Goal: Task Accomplishment & Management: Use online tool/utility

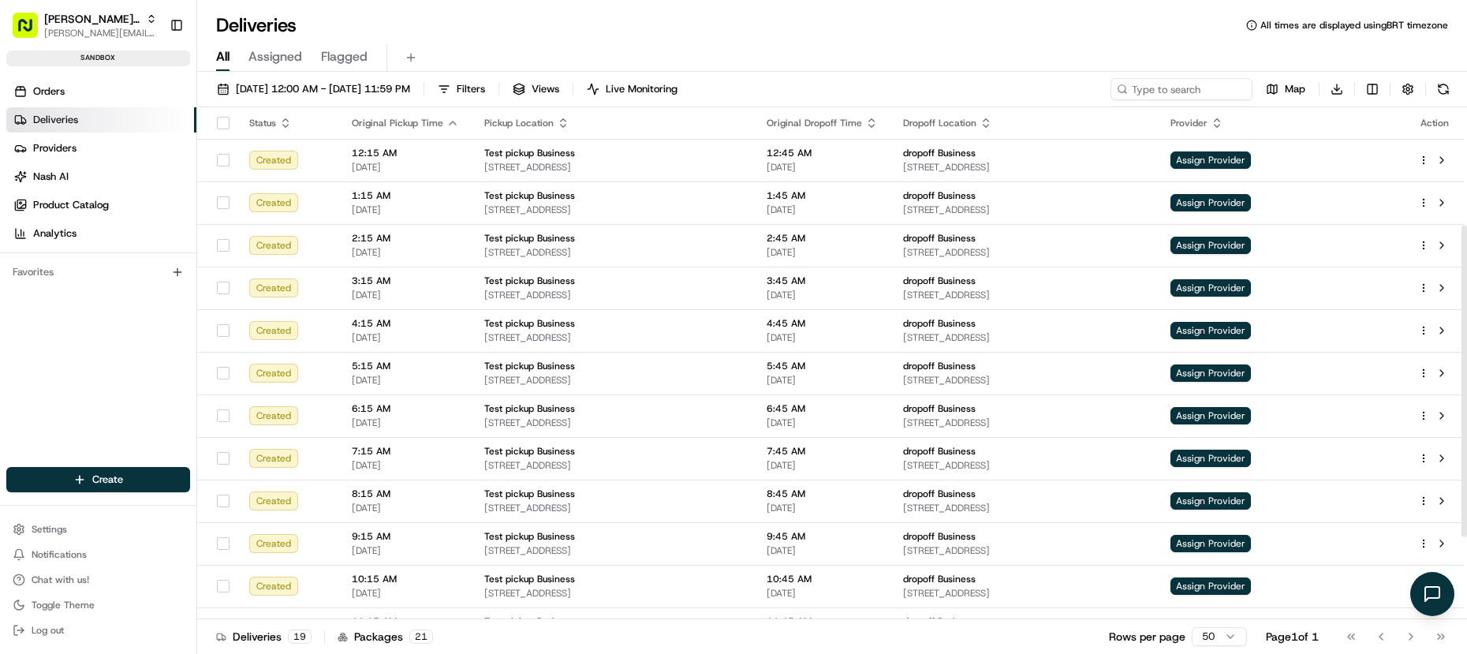
scroll to position [329, 0]
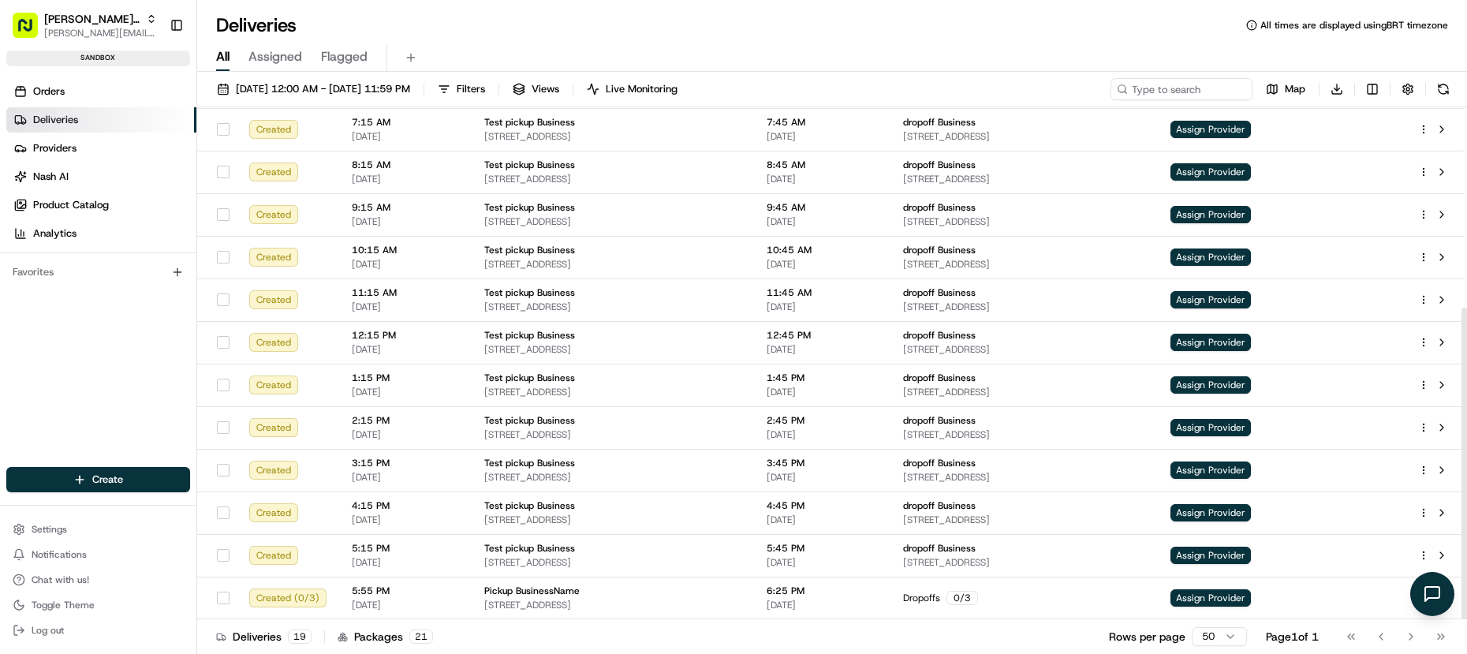
click at [350, 649] on div "Deliveries 19 Packages 21 Rows per page 50 Page 1 of 1 Go to first page Go to p…" at bounding box center [832, 635] width 1270 height 35
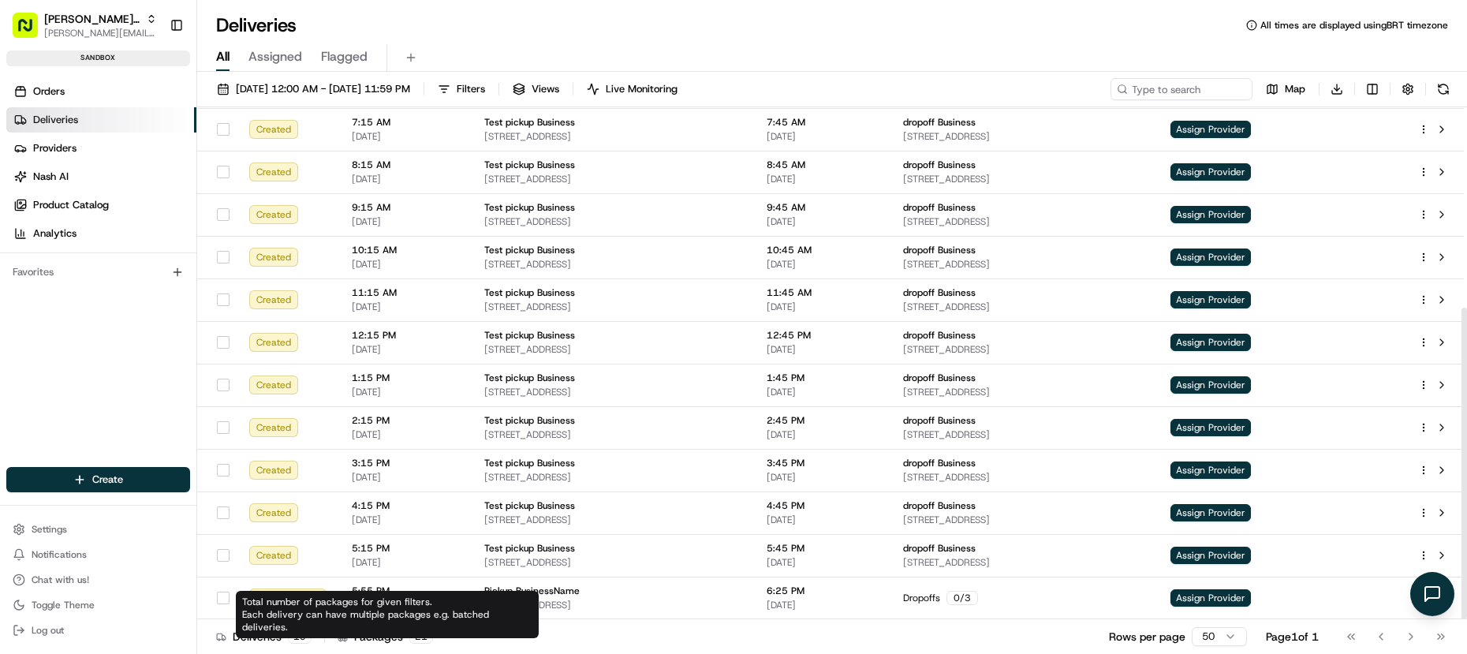
click at [382, 606] on div "Total number of packages for given filters. Each delivery can have multiple pac…" at bounding box center [387, 614] width 303 height 47
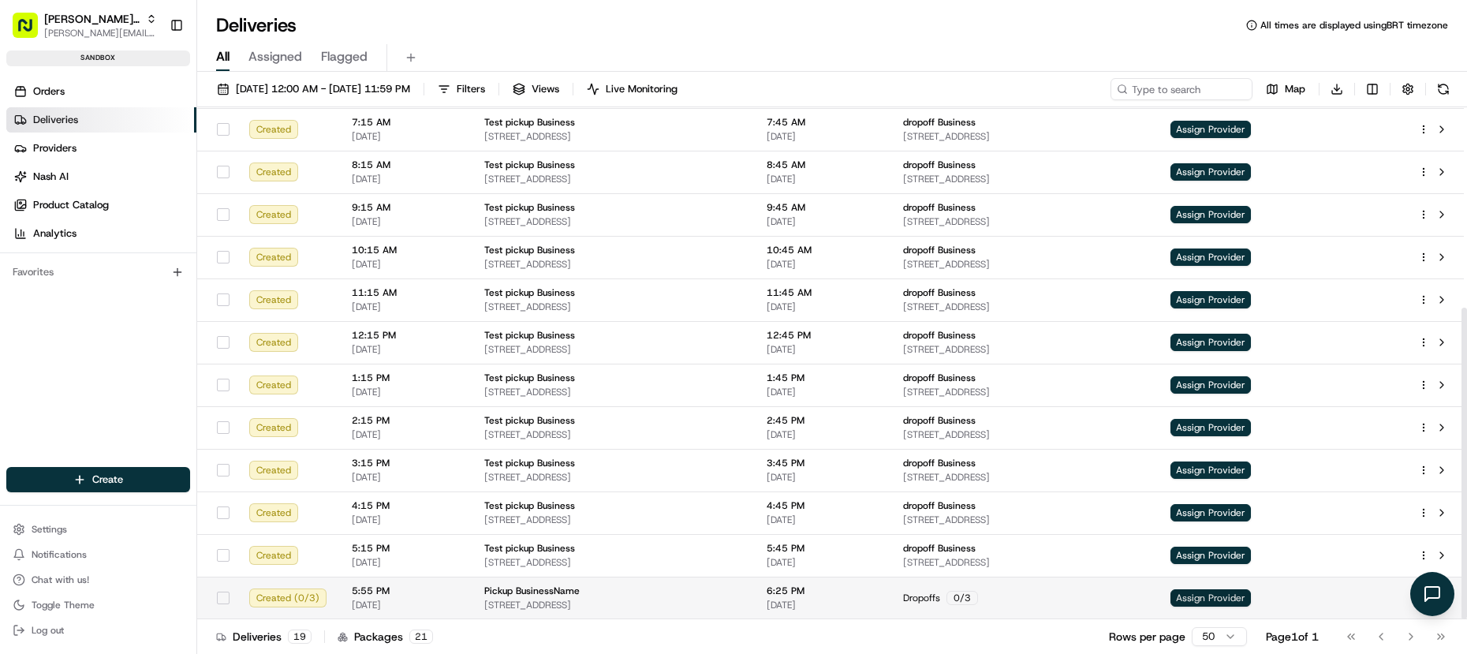
click at [1251, 595] on span "Assign Provider" at bounding box center [1211, 597] width 80 height 17
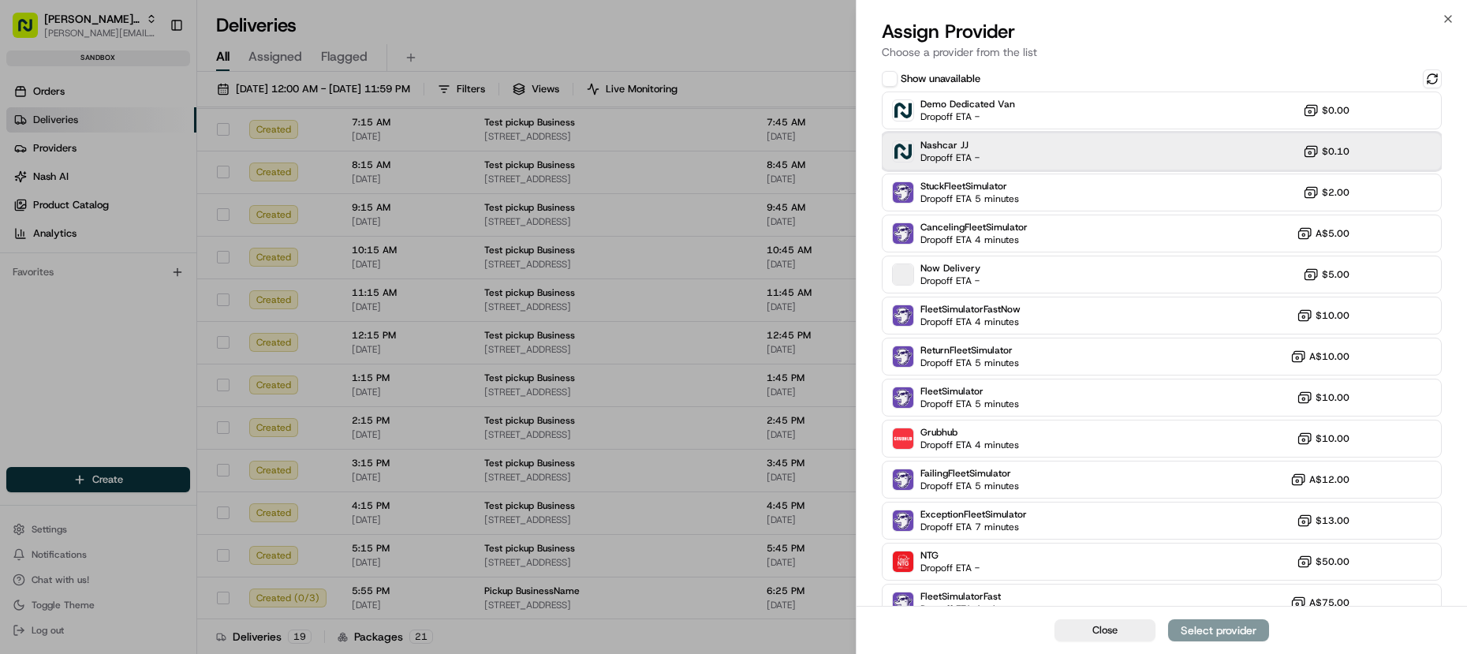
click at [960, 140] on span "Nashcar JJ" at bounding box center [950, 145] width 59 height 13
click at [1201, 628] on div "Assign Provider" at bounding box center [1218, 630] width 77 height 16
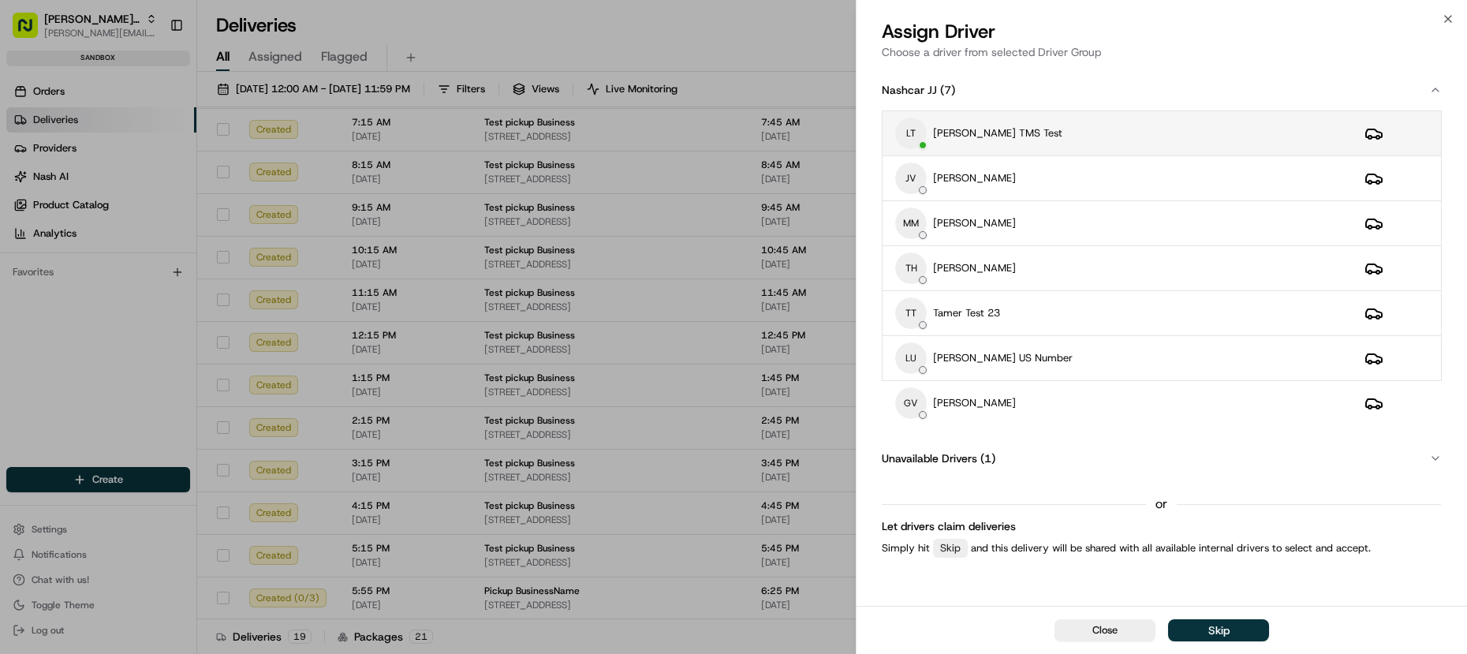
click at [1022, 136] on div "[PERSON_NAME] TMS Test" at bounding box center [1117, 134] width 444 height 32
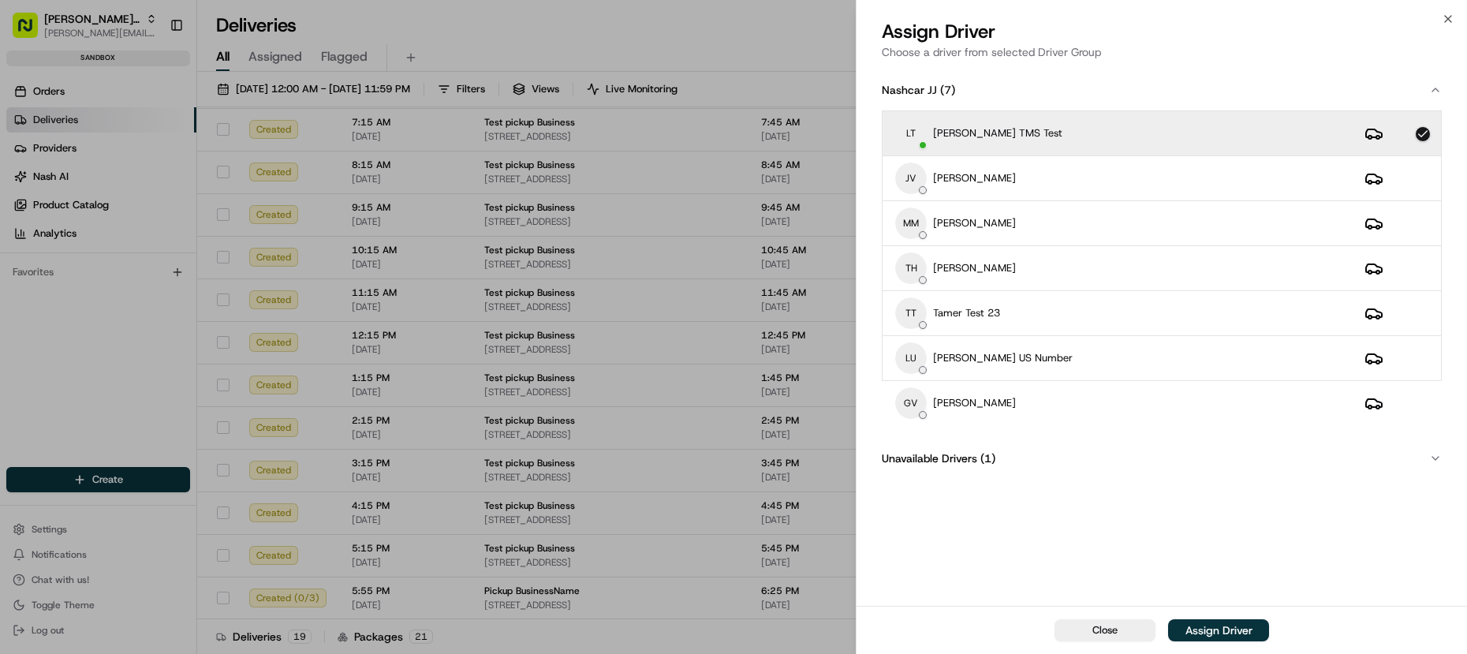
click at [1216, 642] on div "Close Assign Driver" at bounding box center [1162, 630] width 611 height 48
click at [1217, 640] on button "Assign Driver" at bounding box center [1218, 630] width 101 height 22
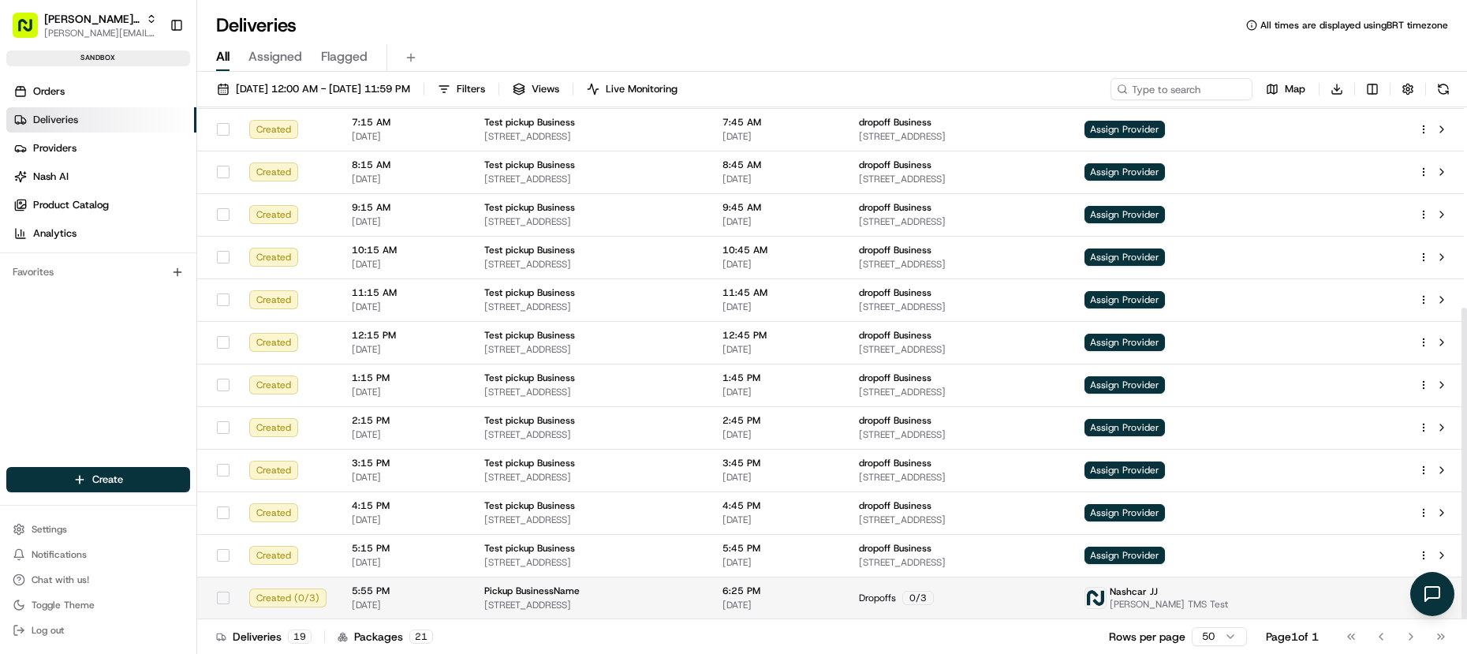
click at [697, 611] on span "[STREET_ADDRESS]" at bounding box center [590, 605] width 213 height 13
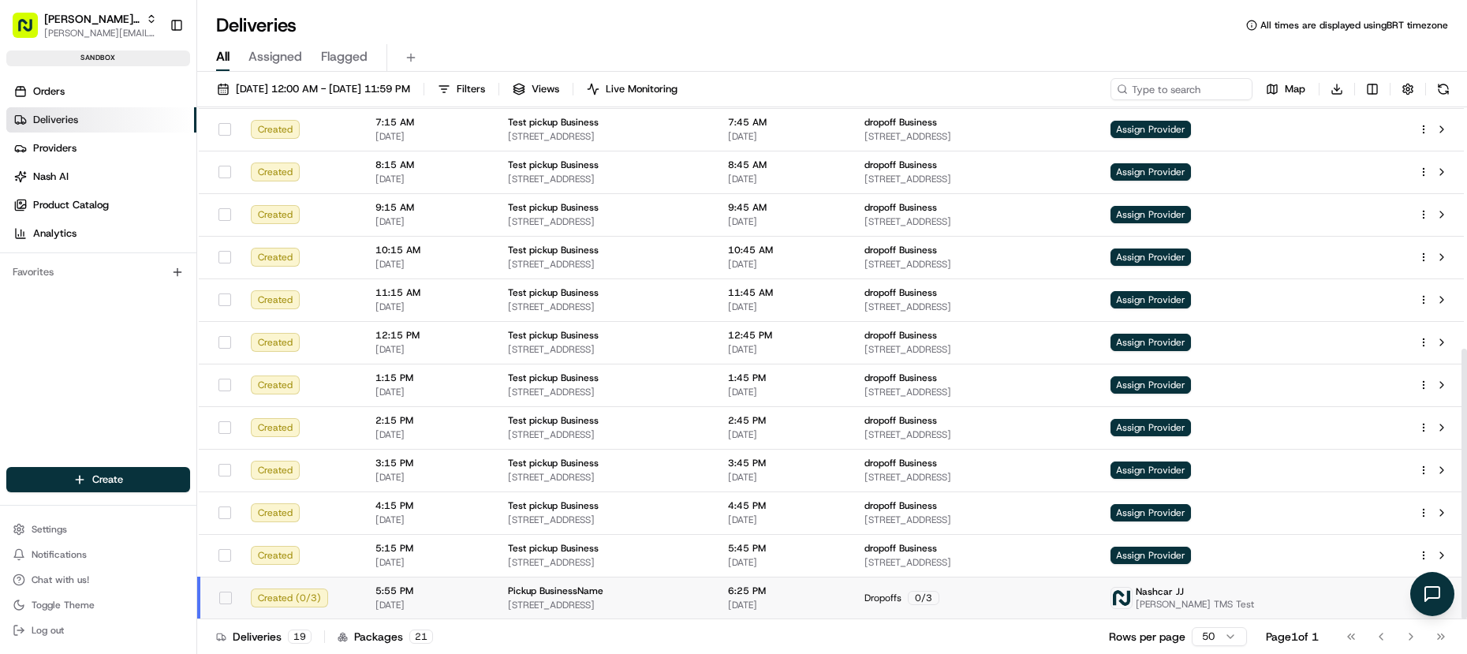
scroll to position [457, 0]
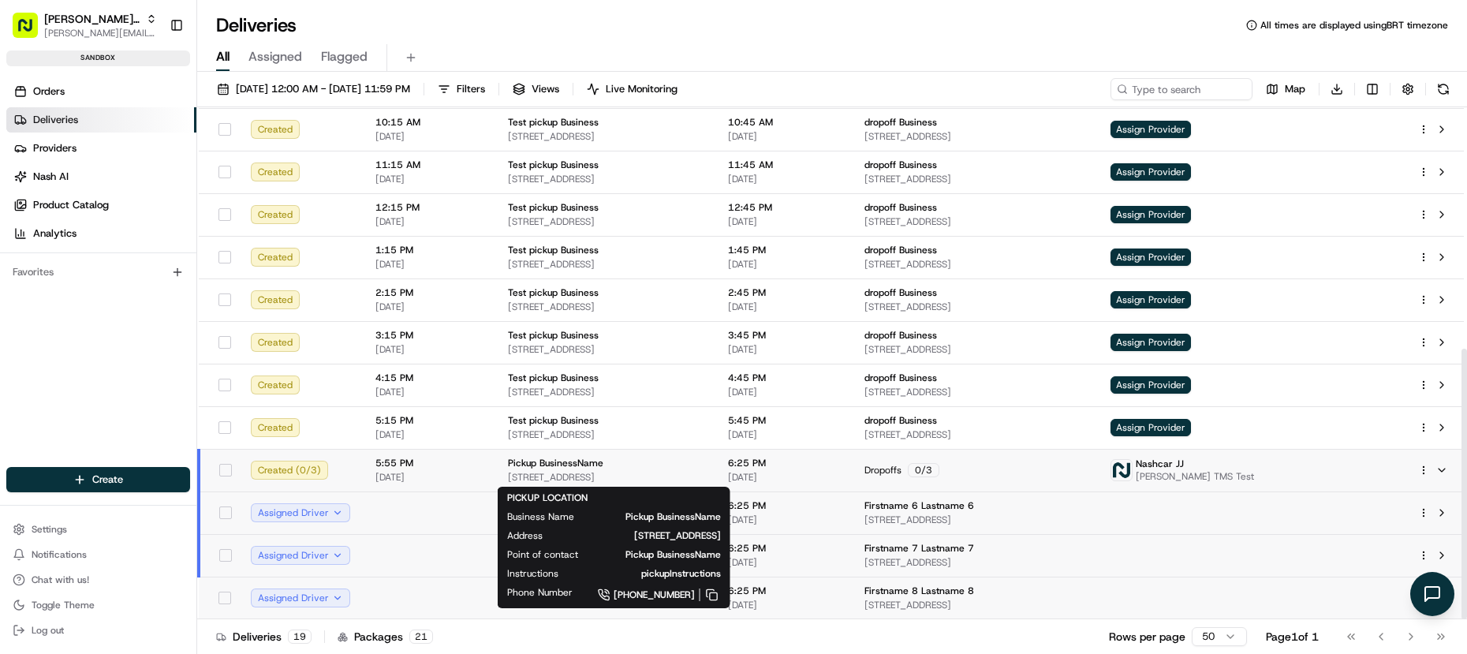
click at [542, 480] on span "[STREET_ADDRESS]" at bounding box center [605, 477] width 195 height 13
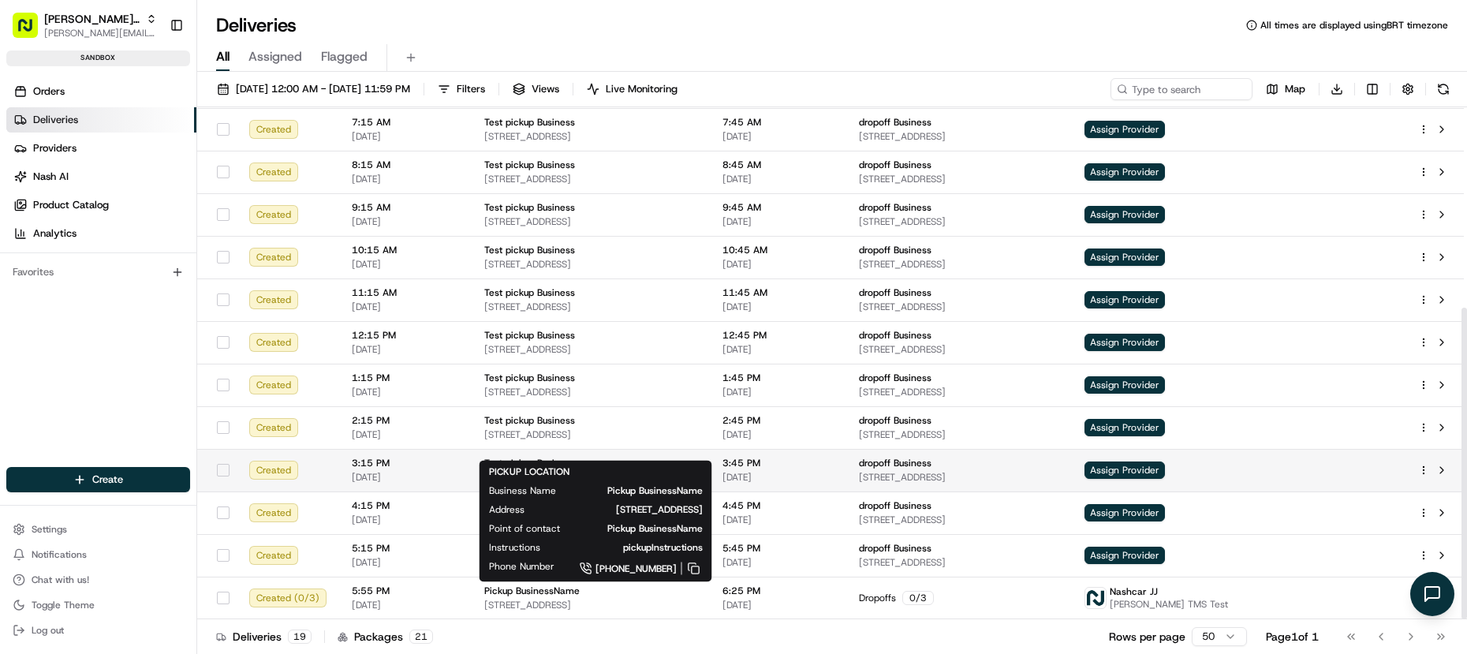
scroll to position [329, 0]
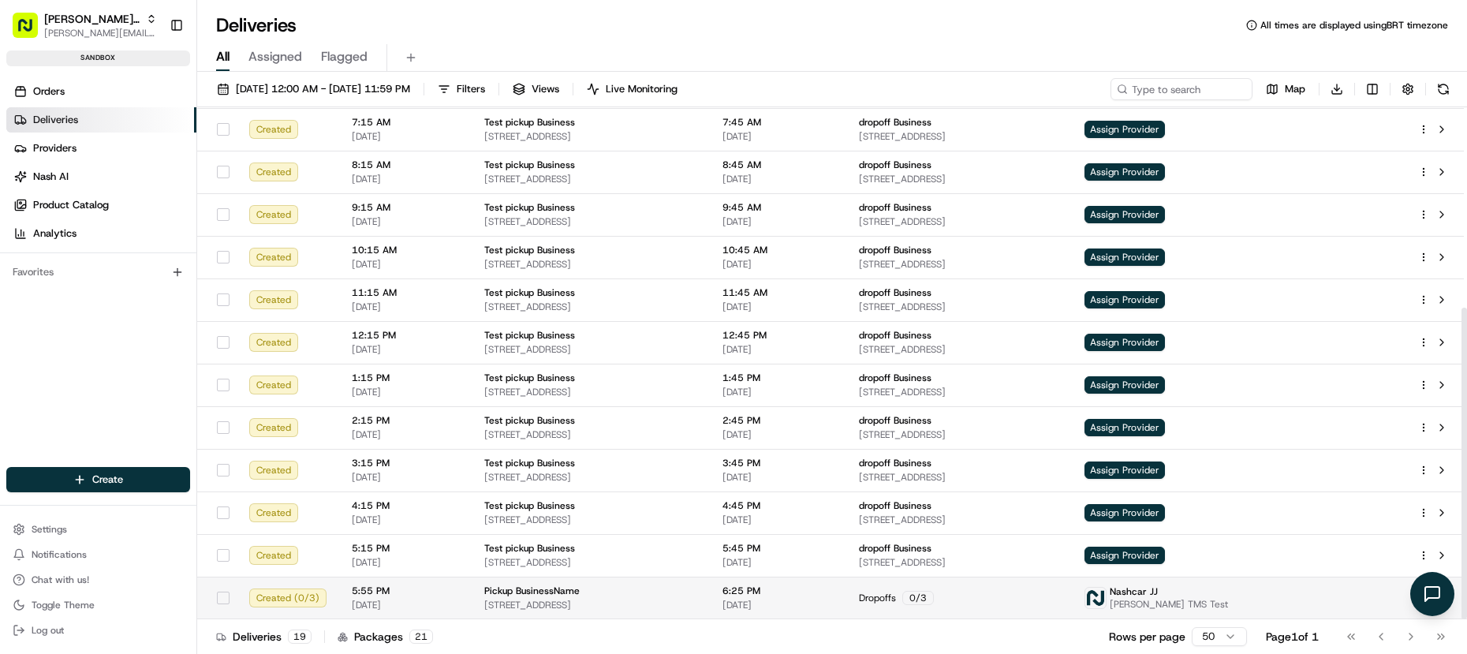
click at [463, 600] on td "5:55 PM [DATE]" at bounding box center [405, 598] width 133 height 43
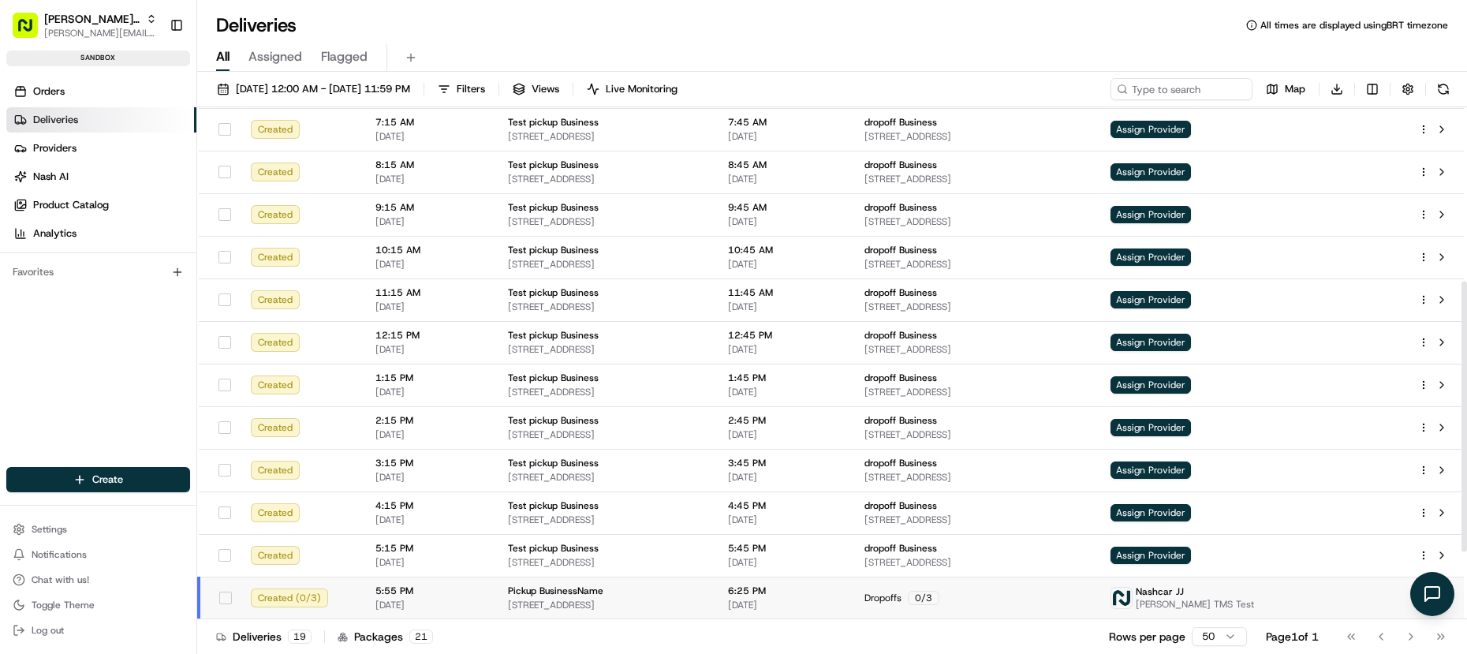
scroll to position [457, 0]
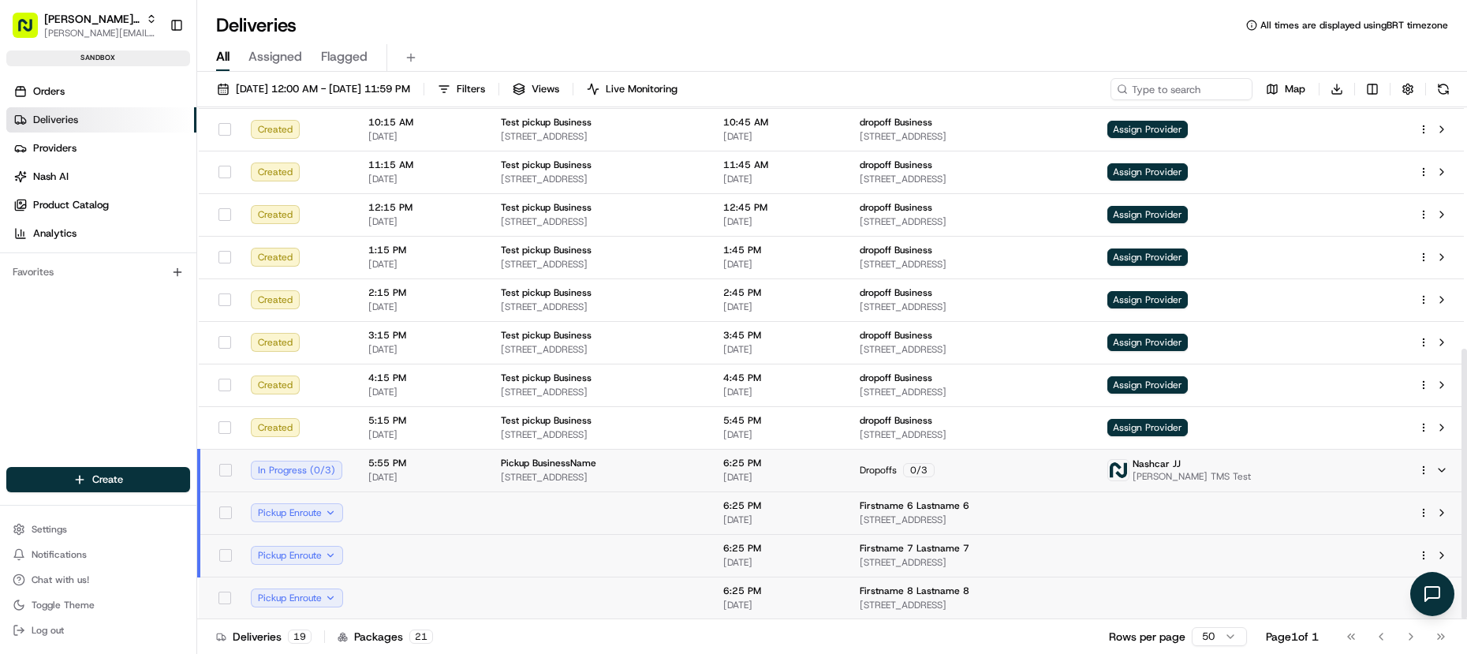
click at [413, 521] on td at bounding box center [422, 512] width 133 height 43
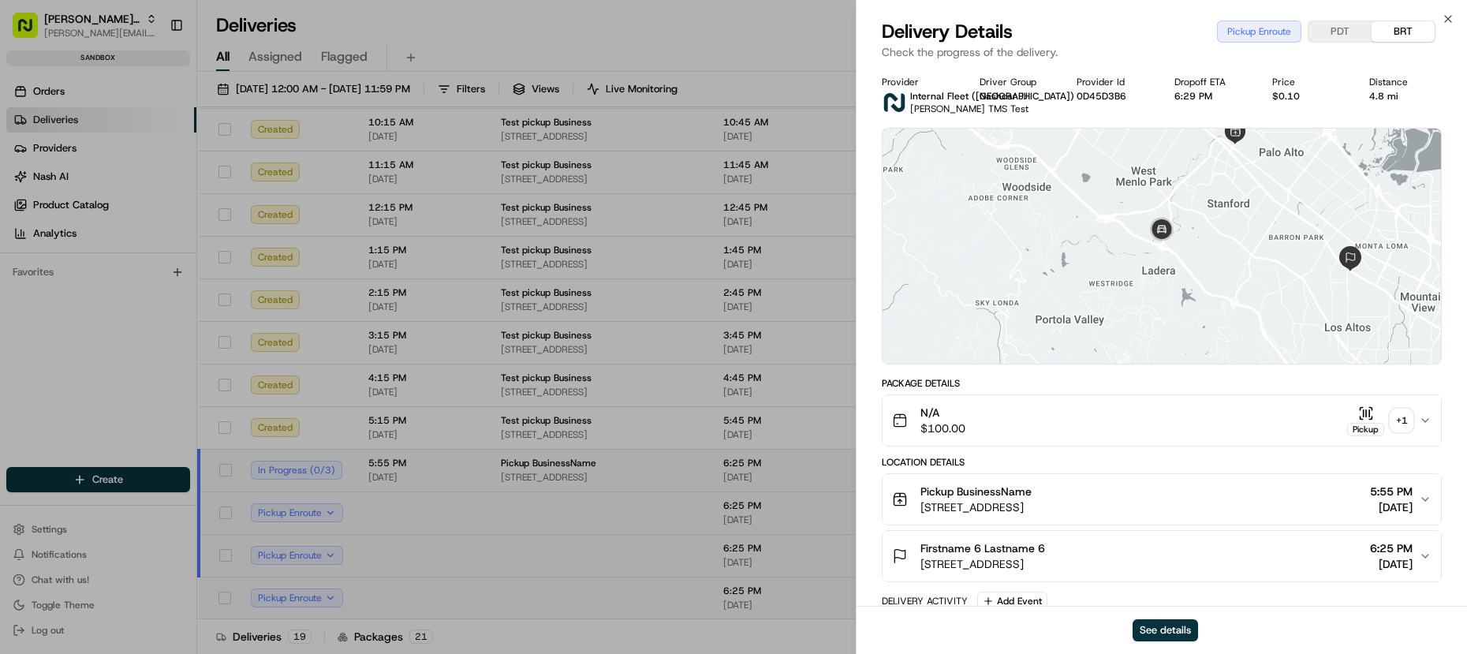
click at [1023, 428] on div "N/A $100.00 Pickup + 1" at bounding box center [1155, 421] width 527 height 32
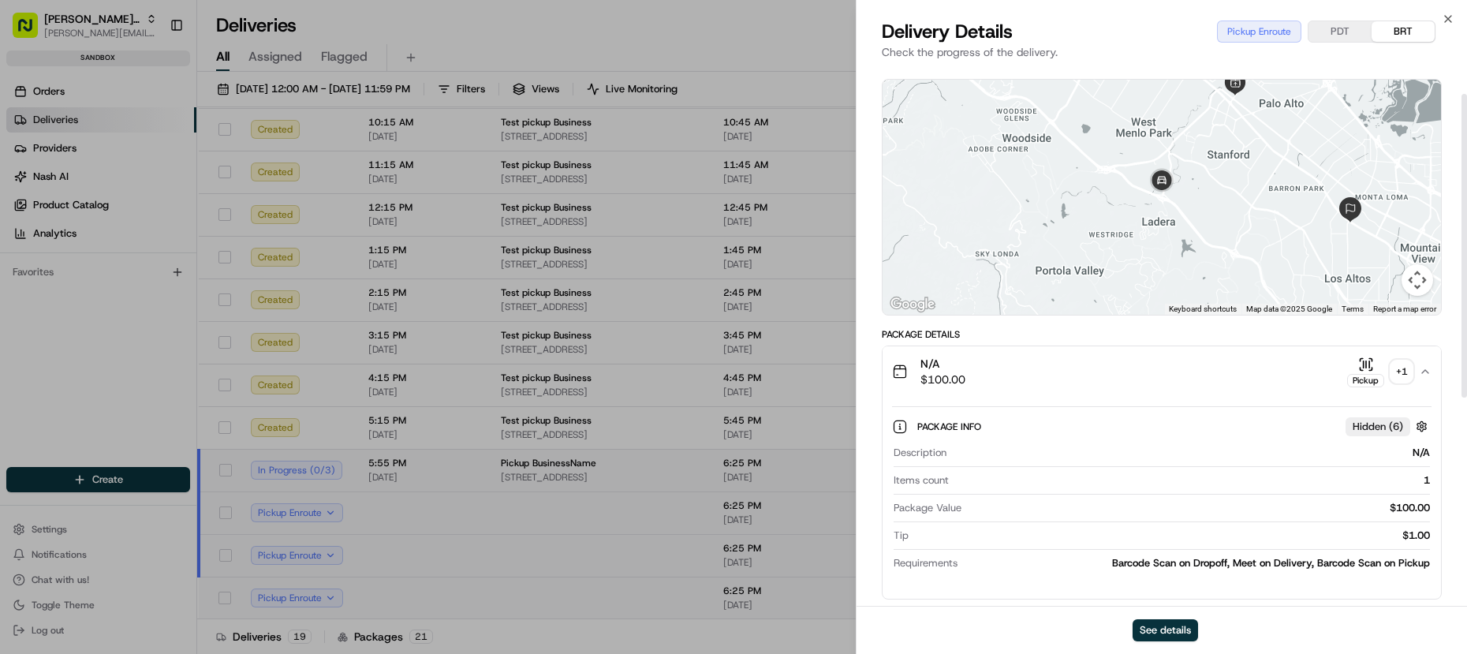
click at [1029, 361] on div "N/A $100.00 Pickup + 1" at bounding box center [1155, 372] width 527 height 32
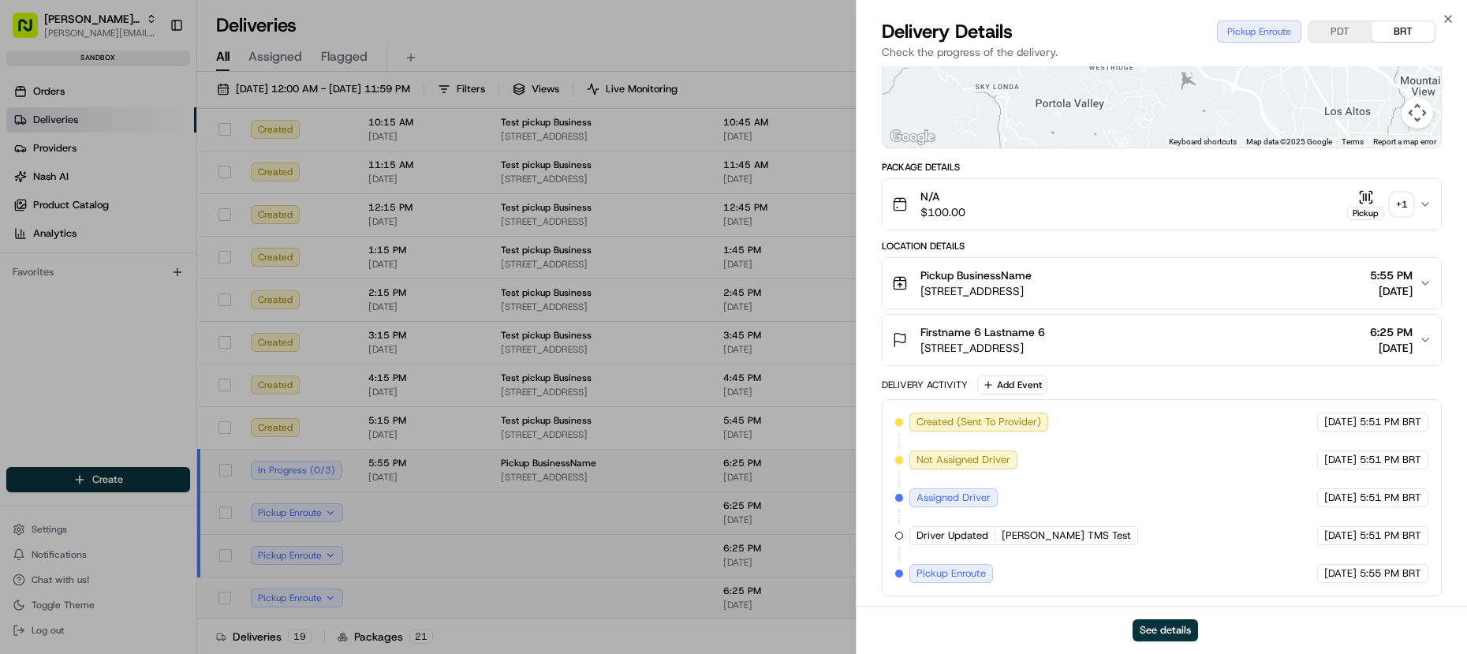
scroll to position [196, 0]
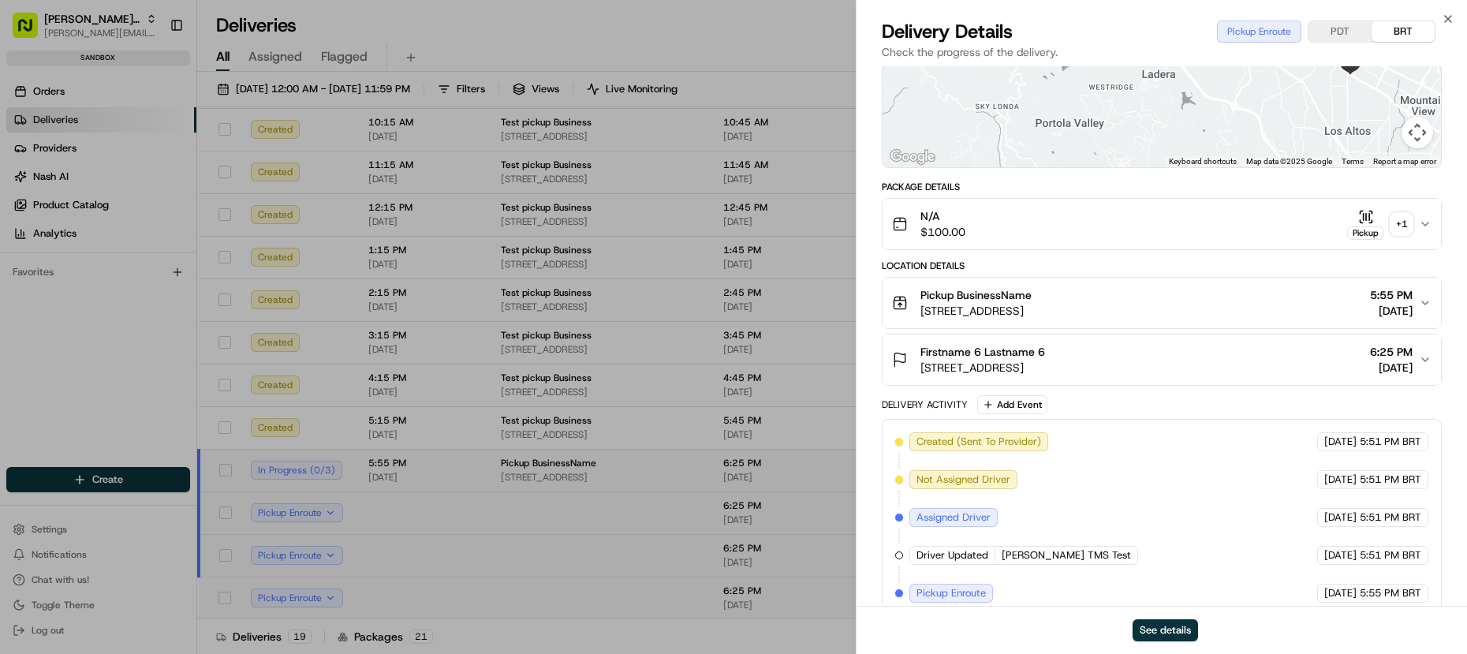
click at [1001, 219] on div "N/A $100.00 Pickup + 1" at bounding box center [1155, 224] width 527 height 32
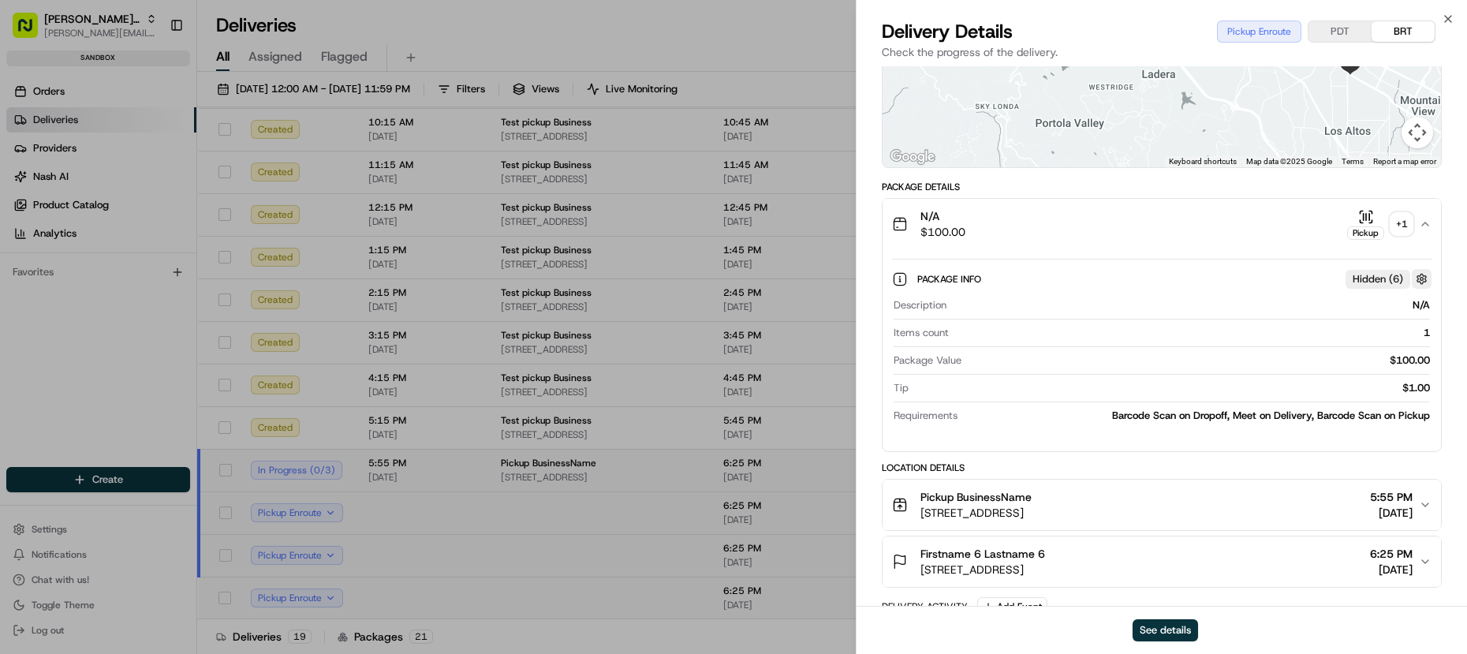
click at [1426, 278] on button "button" at bounding box center [1422, 279] width 20 height 20
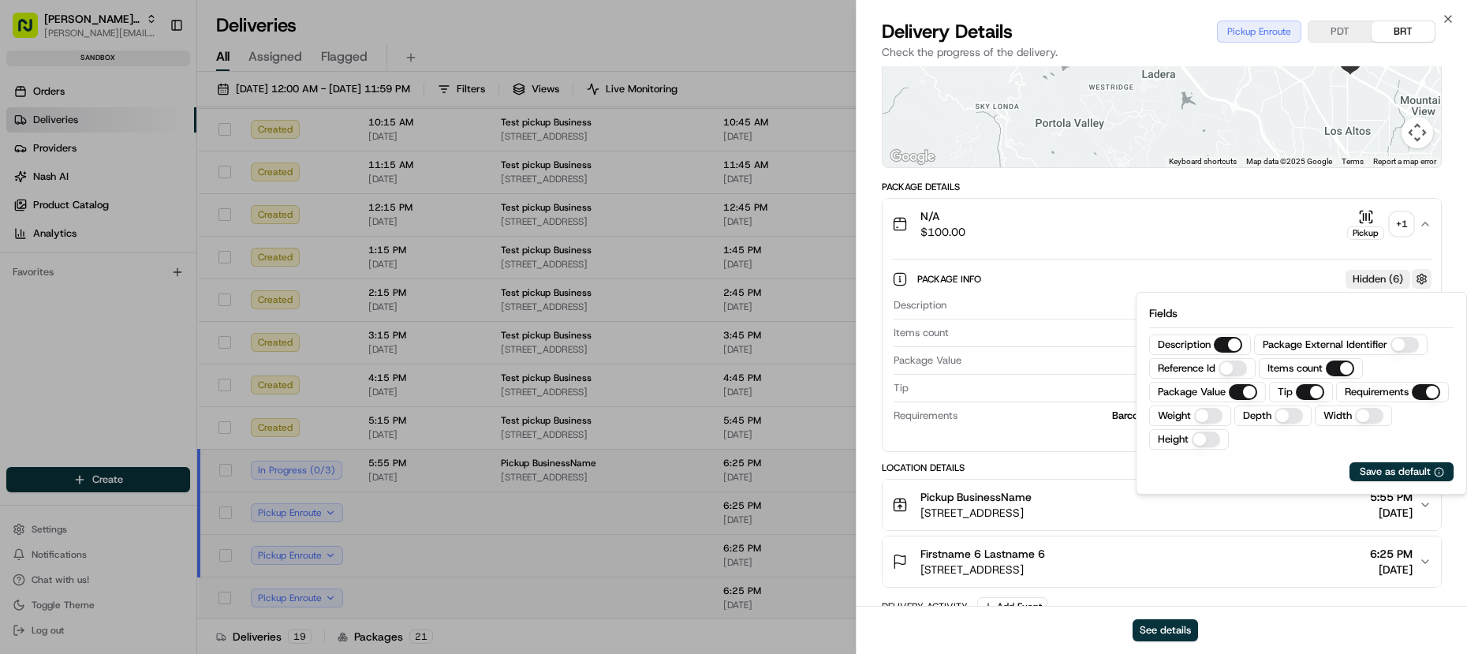
click at [1426, 278] on button "button" at bounding box center [1422, 279] width 20 height 20
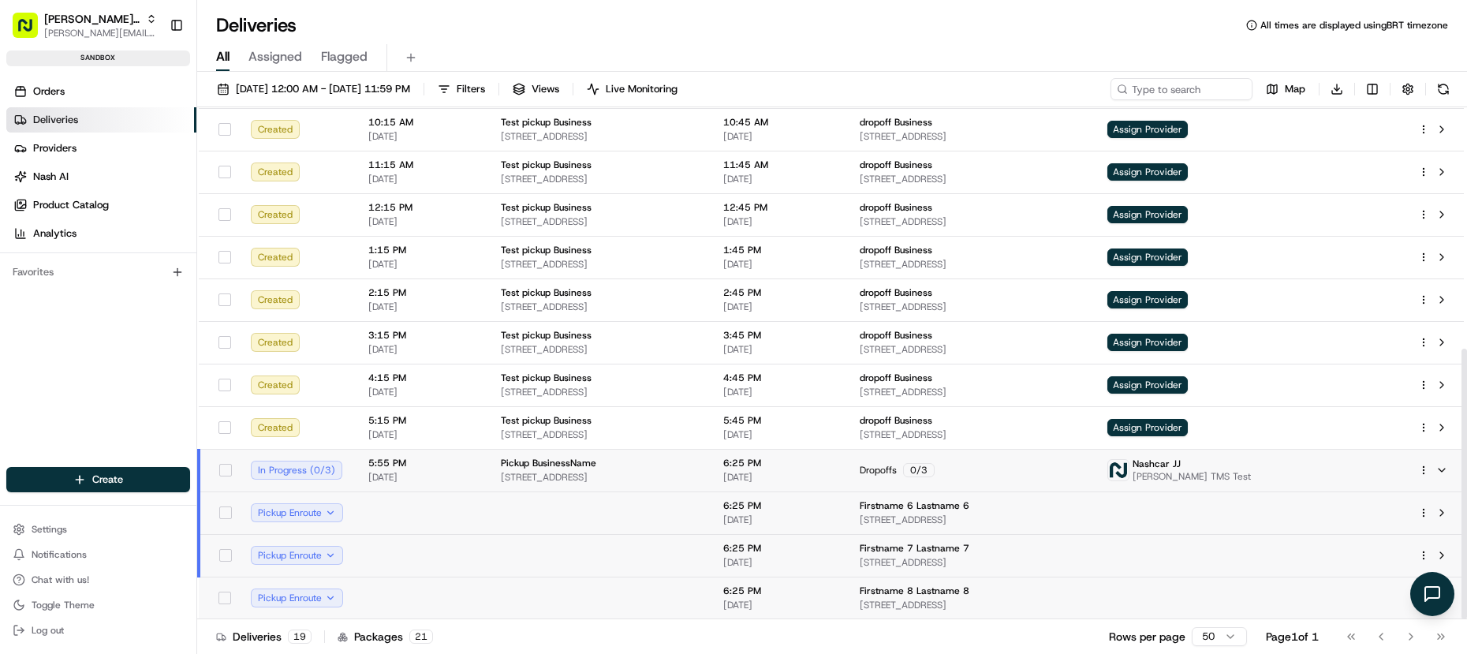
click at [484, 480] on td "5:55 PM [DATE]" at bounding box center [422, 470] width 133 height 43
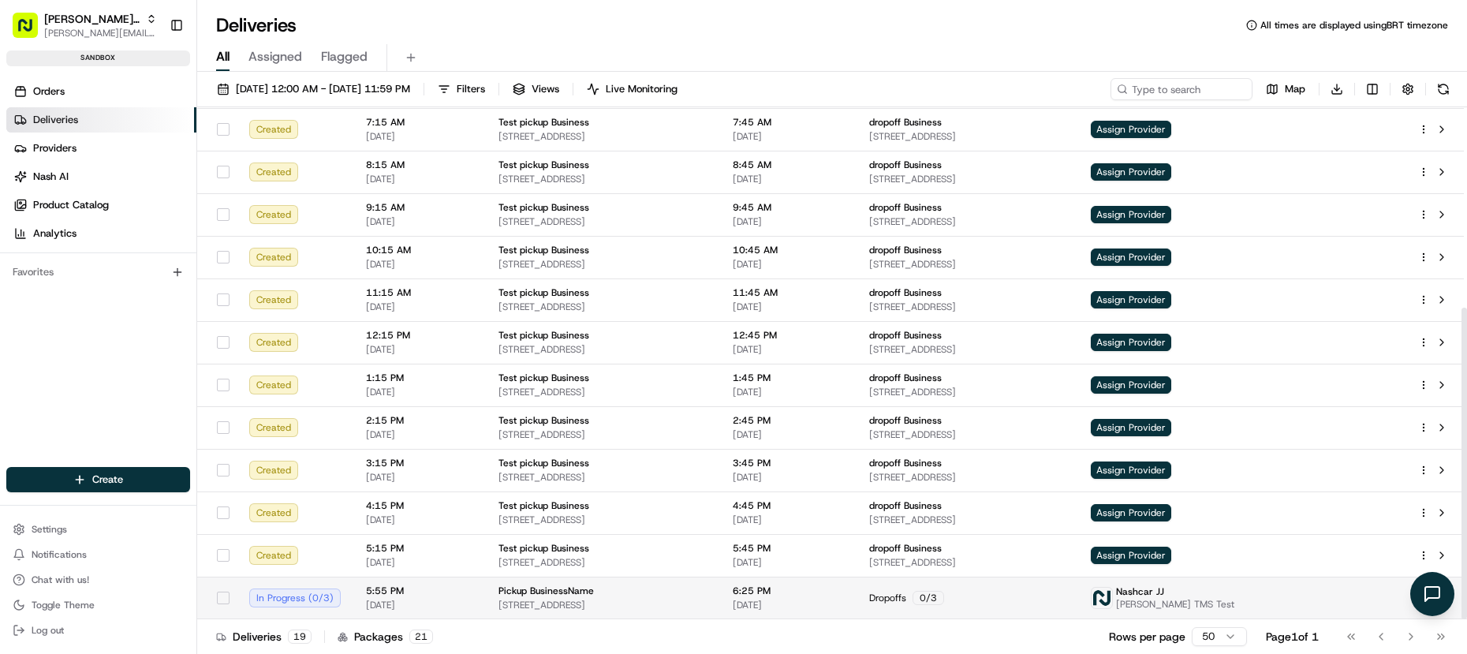
click at [378, 614] on td "5:55 PM [DATE]" at bounding box center [419, 598] width 133 height 43
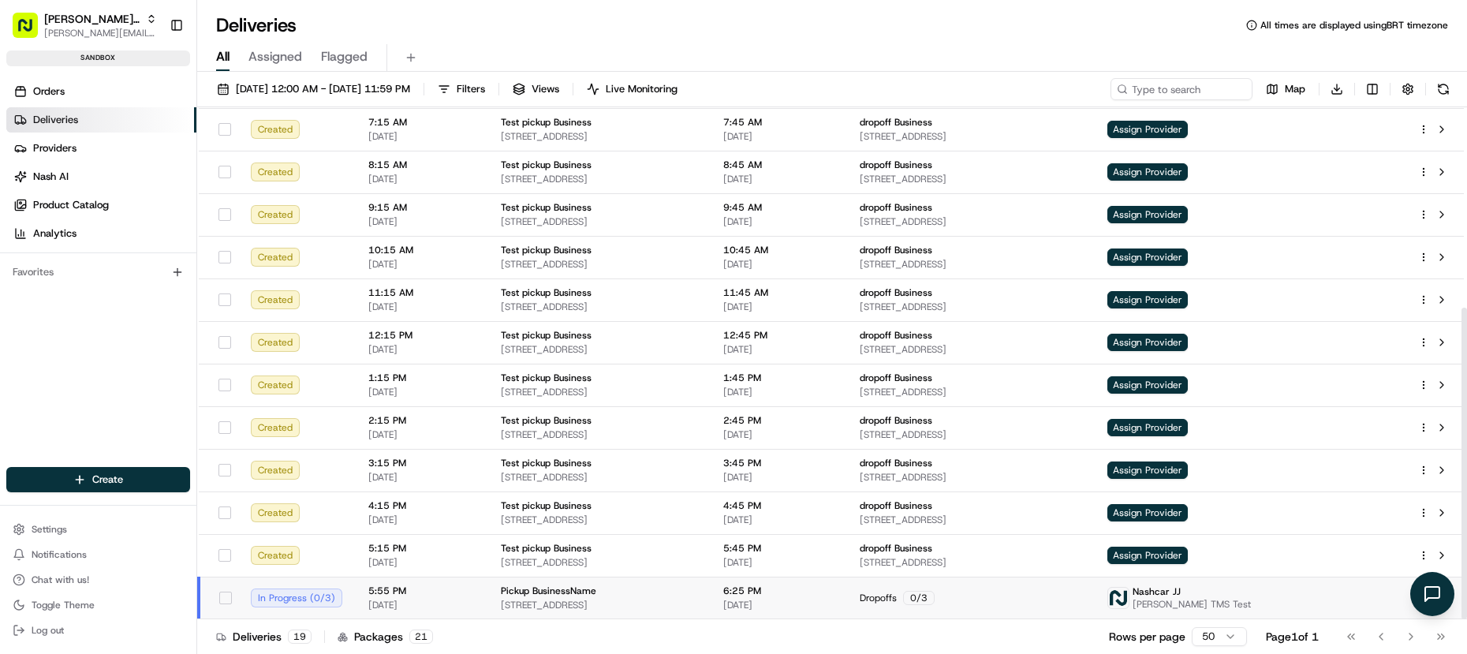
scroll to position [457, 0]
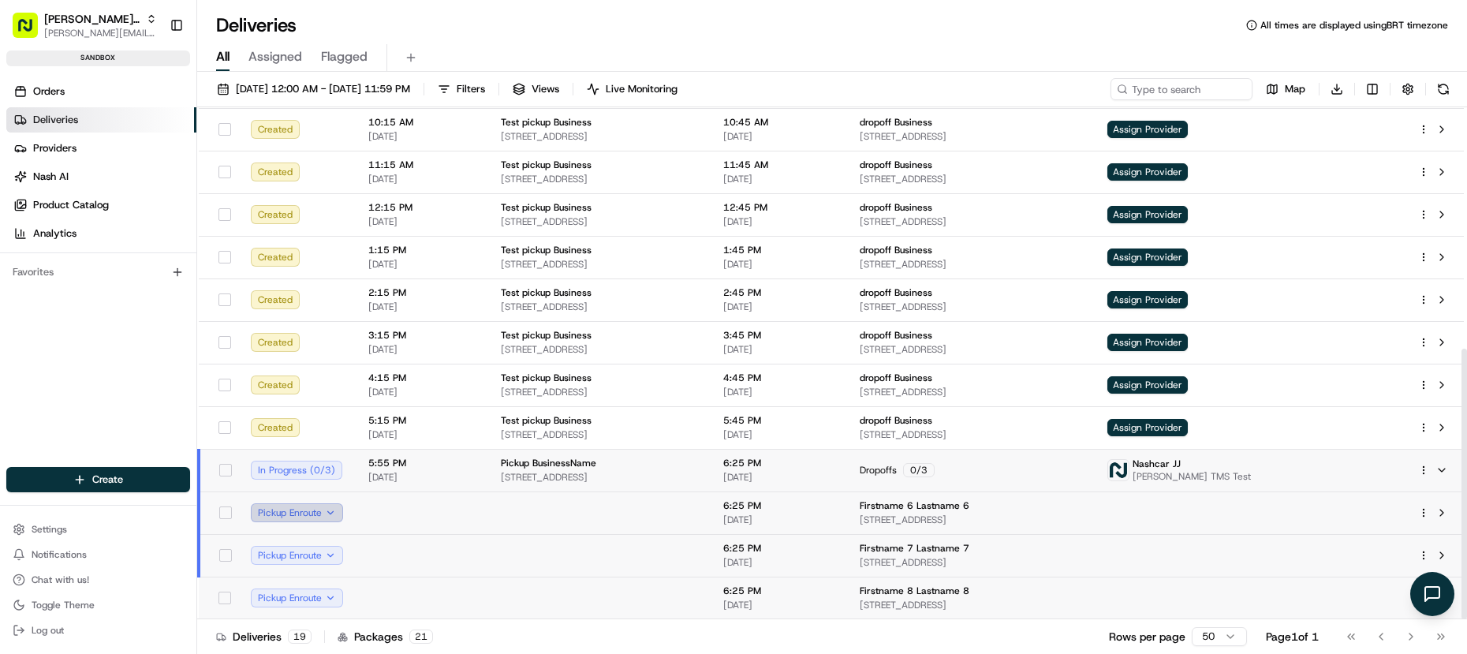
click at [319, 513] on button "Pickup Enroute" at bounding box center [297, 512] width 92 height 19
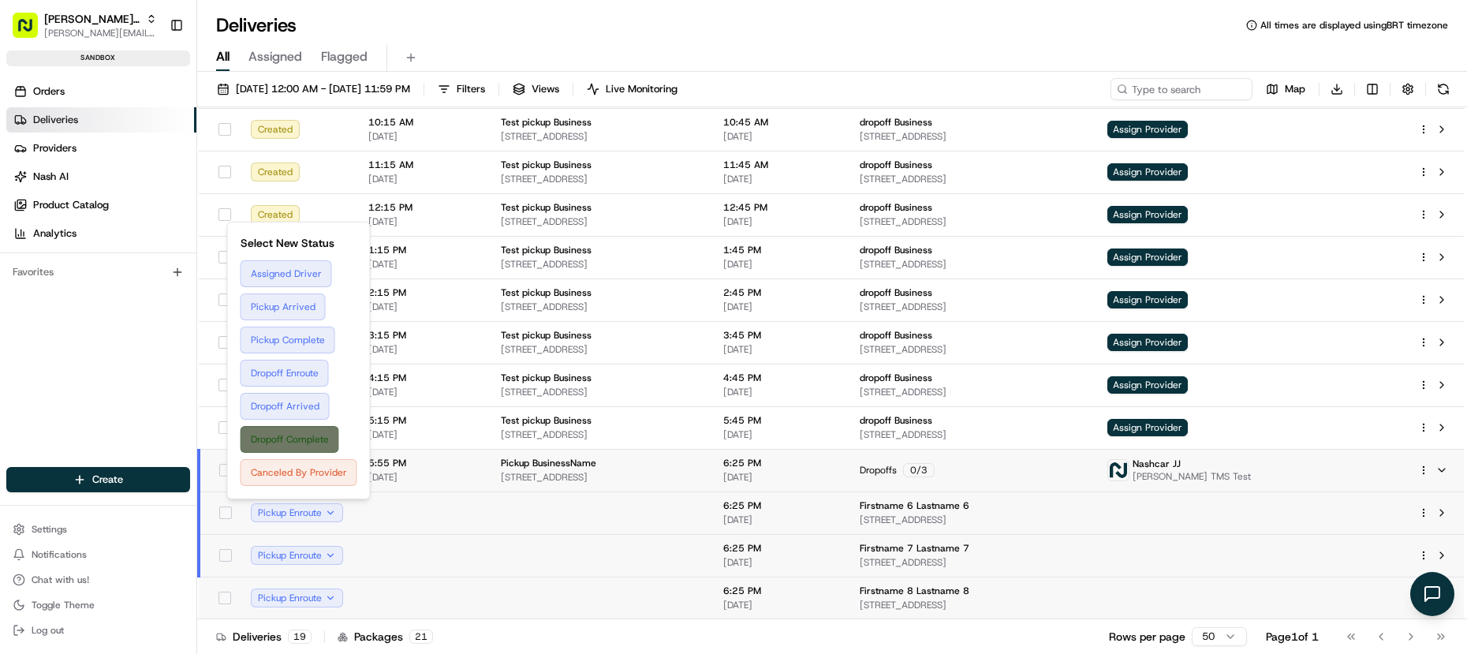
click at [299, 435] on button "Dropoff Complete" at bounding box center [299, 439] width 117 height 27
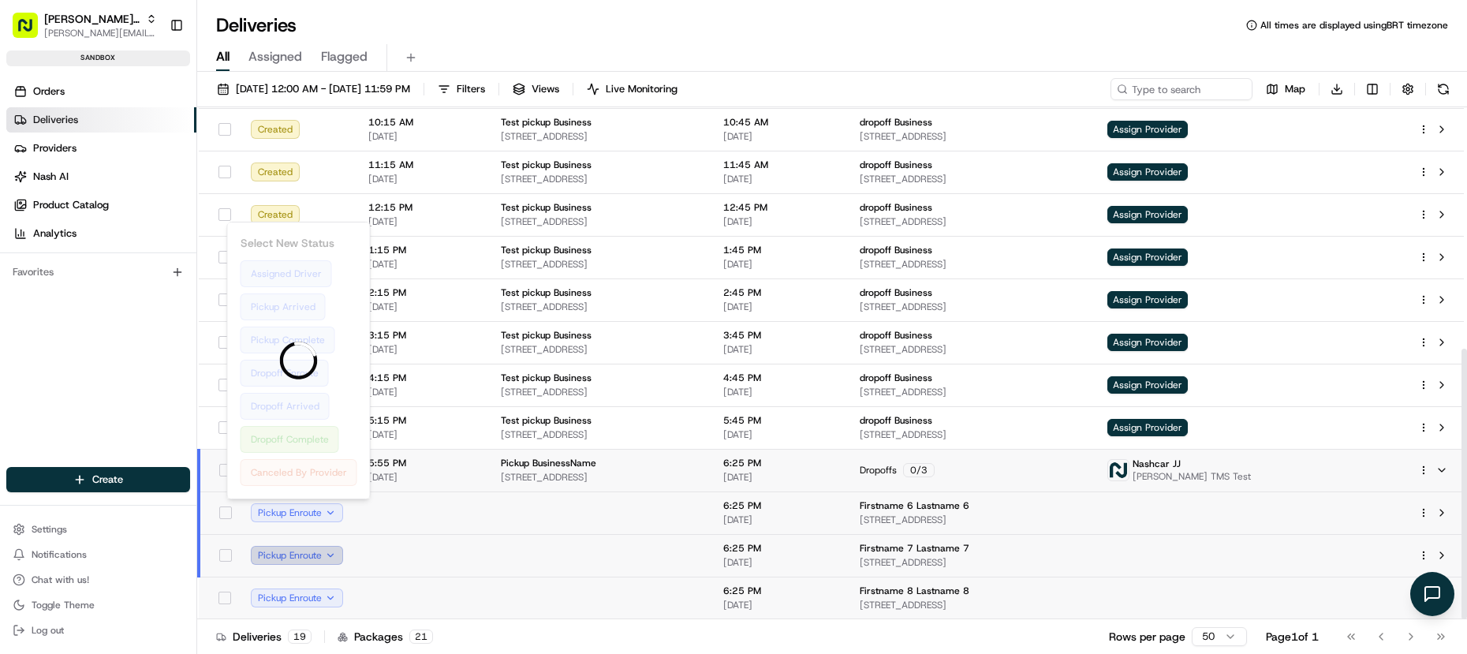
click at [313, 562] on button "Pickup Enroute" at bounding box center [297, 555] width 92 height 19
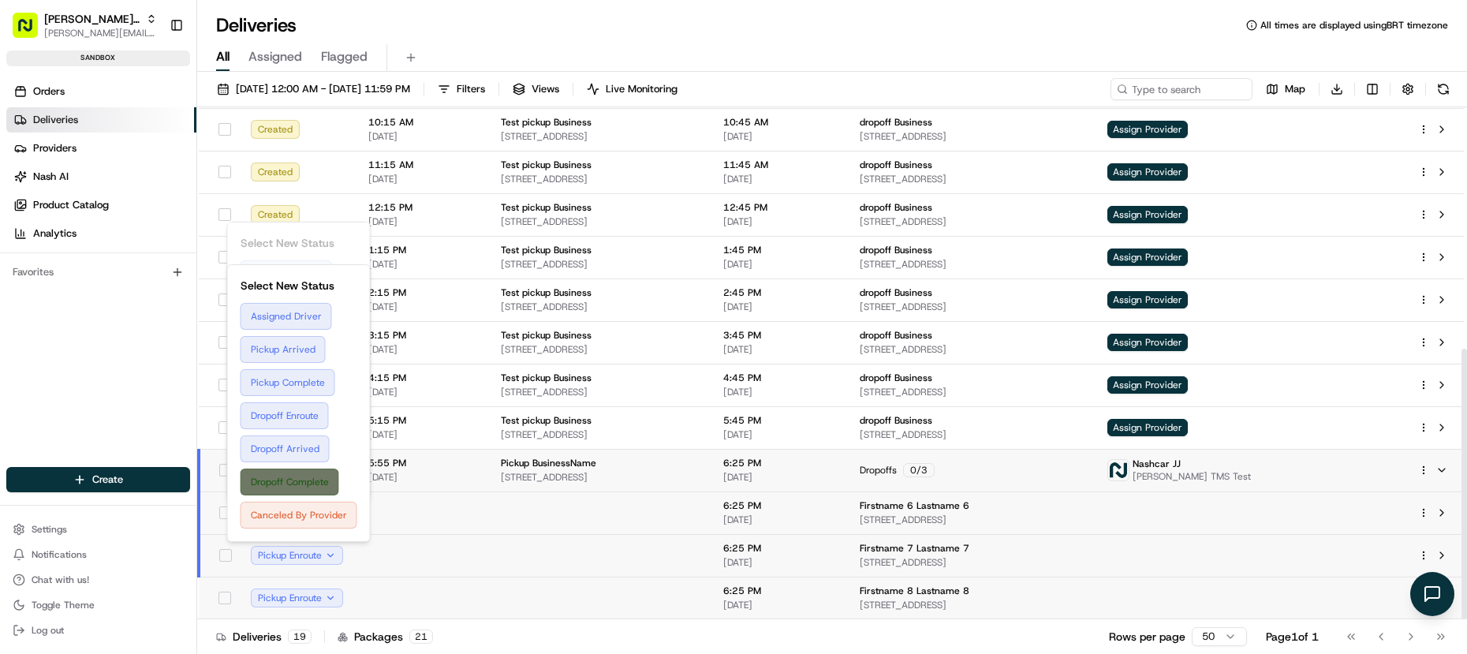
click at [304, 481] on button "Dropoff Complete" at bounding box center [299, 482] width 117 height 27
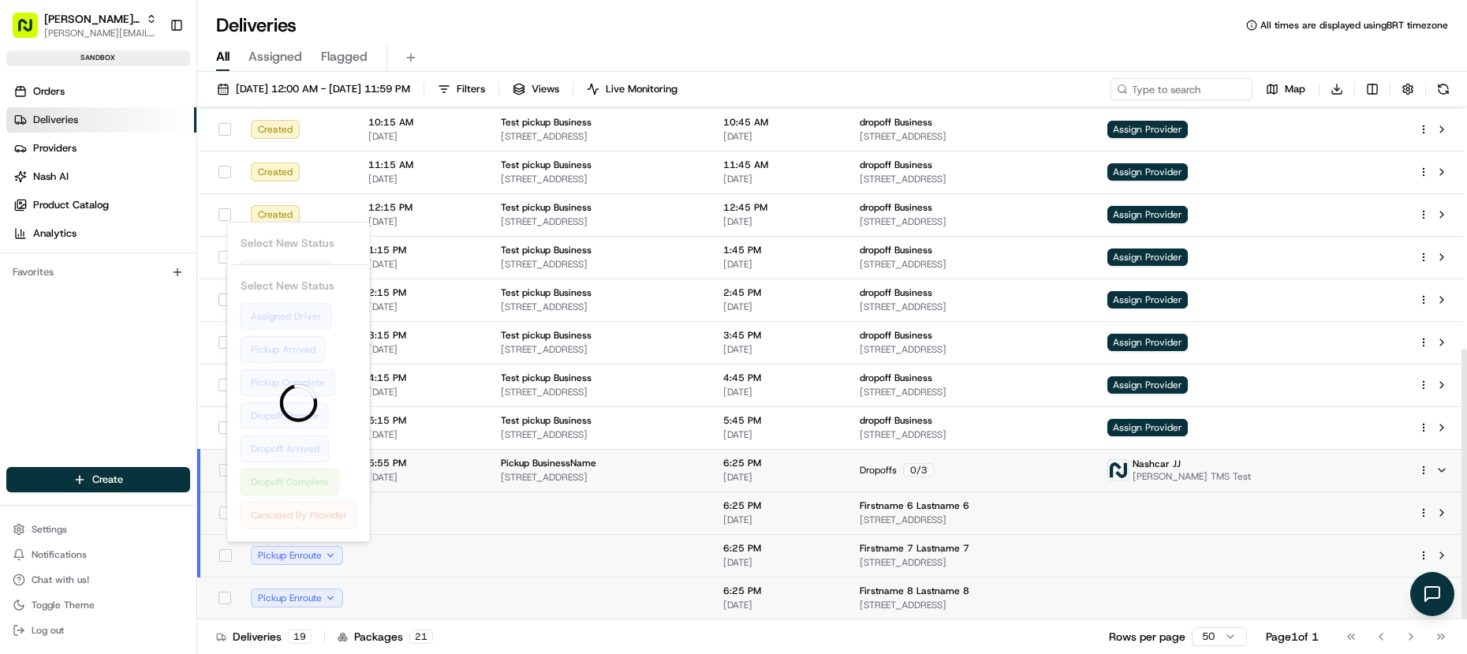
drag, startPoint x: 313, startPoint y: 598, endPoint x: 312, endPoint y: 585, distance: 13.5
click at [314, 597] on button "Pickup Enroute" at bounding box center [297, 597] width 92 height 19
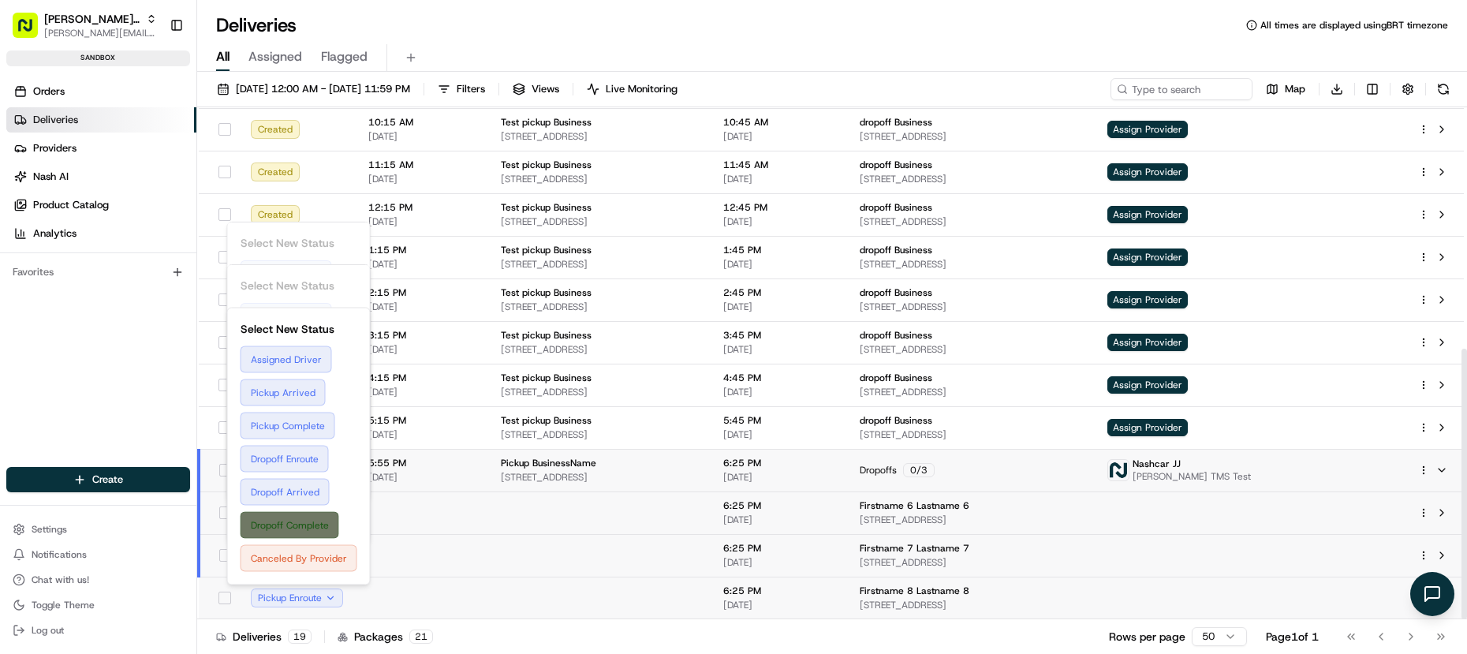
click at [308, 528] on button "Dropoff Complete" at bounding box center [299, 525] width 117 height 27
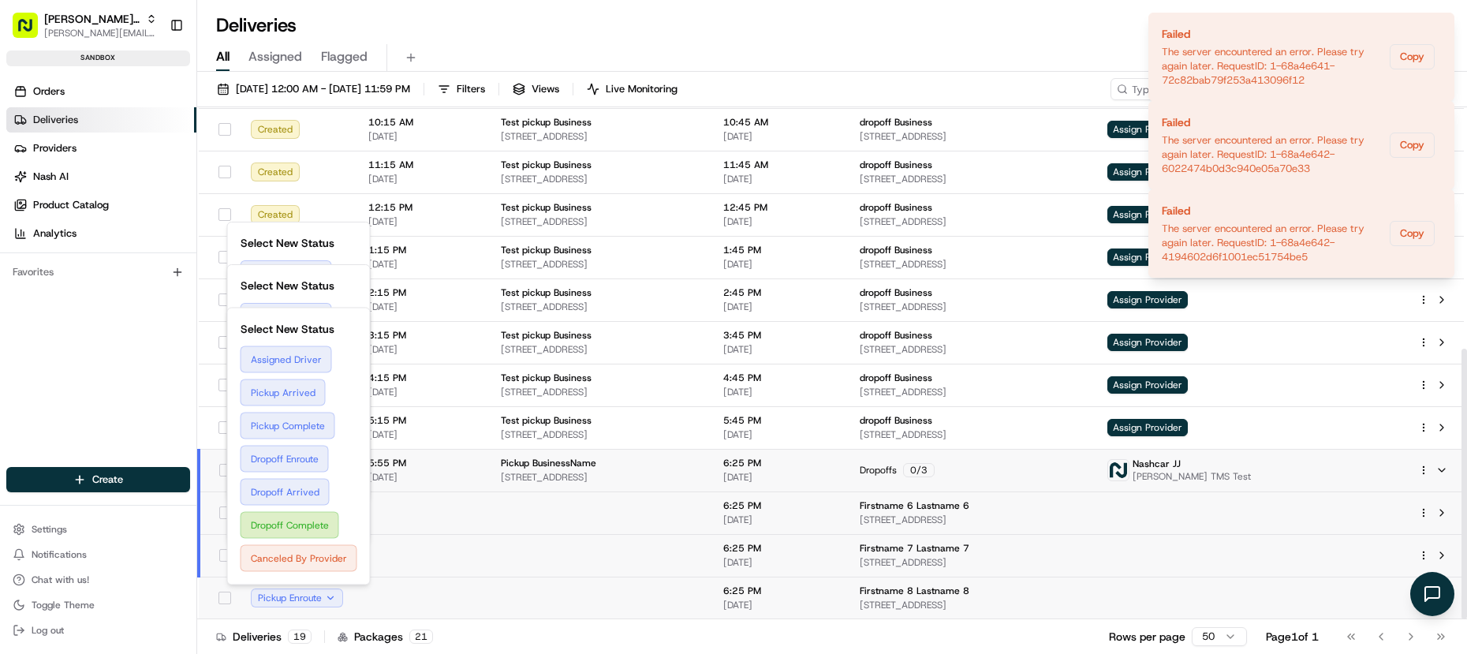
click at [507, 537] on td at bounding box center [599, 555] width 222 height 43
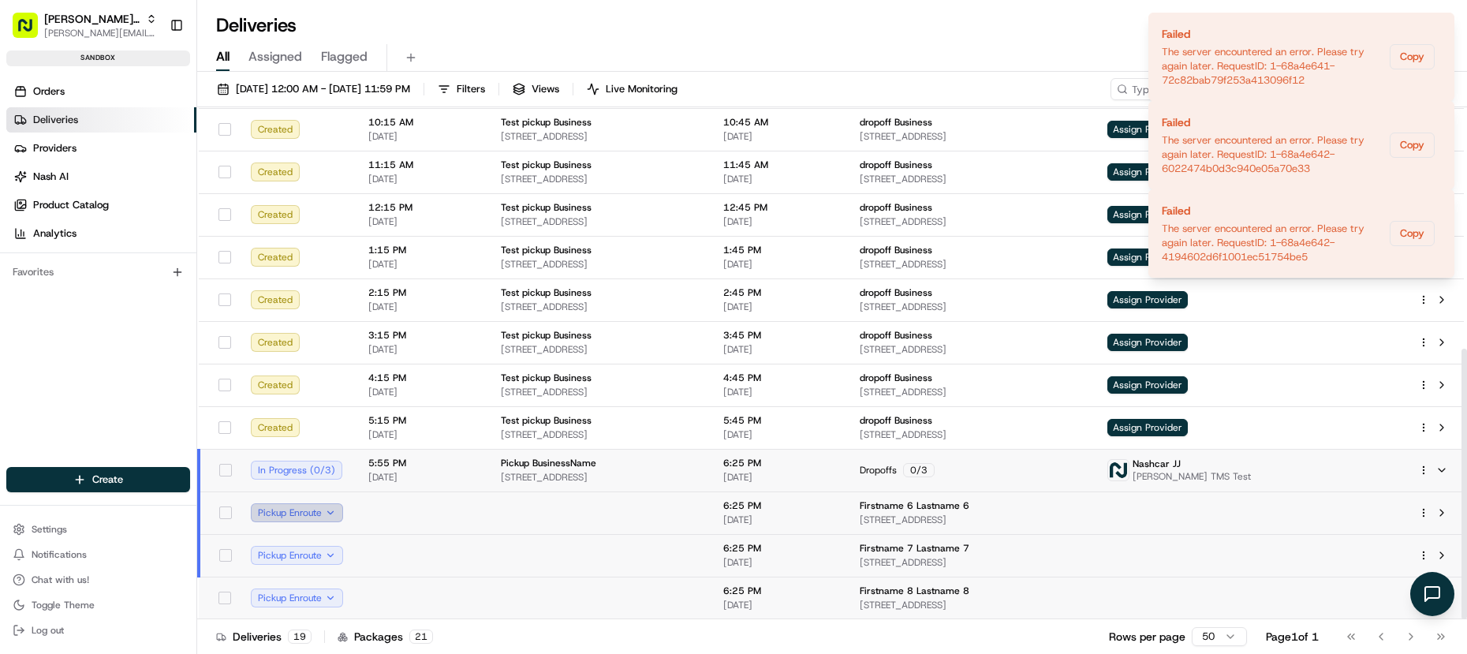
click at [300, 517] on button "Pickup Enroute" at bounding box center [297, 512] width 92 height 19
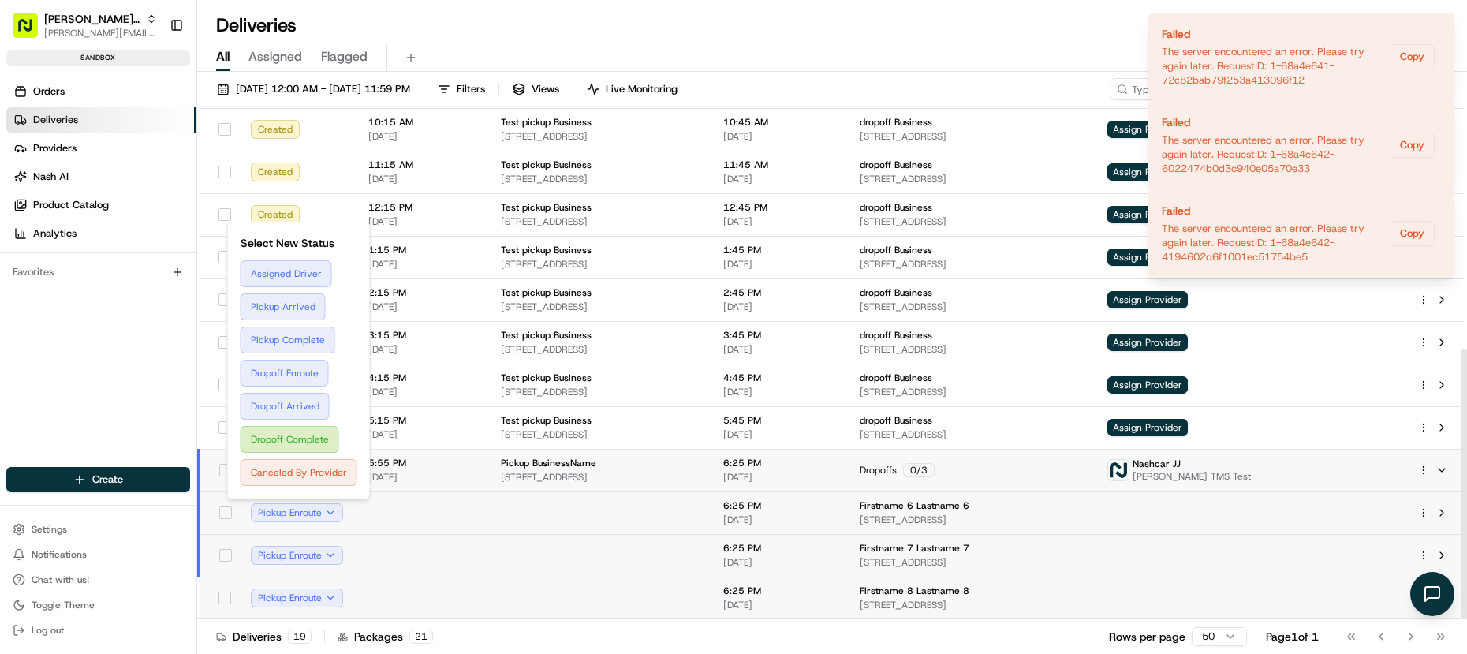
click at [301, 528] on td "Pickup Enroute" at bounding box center [297, 512] width 118 height 43
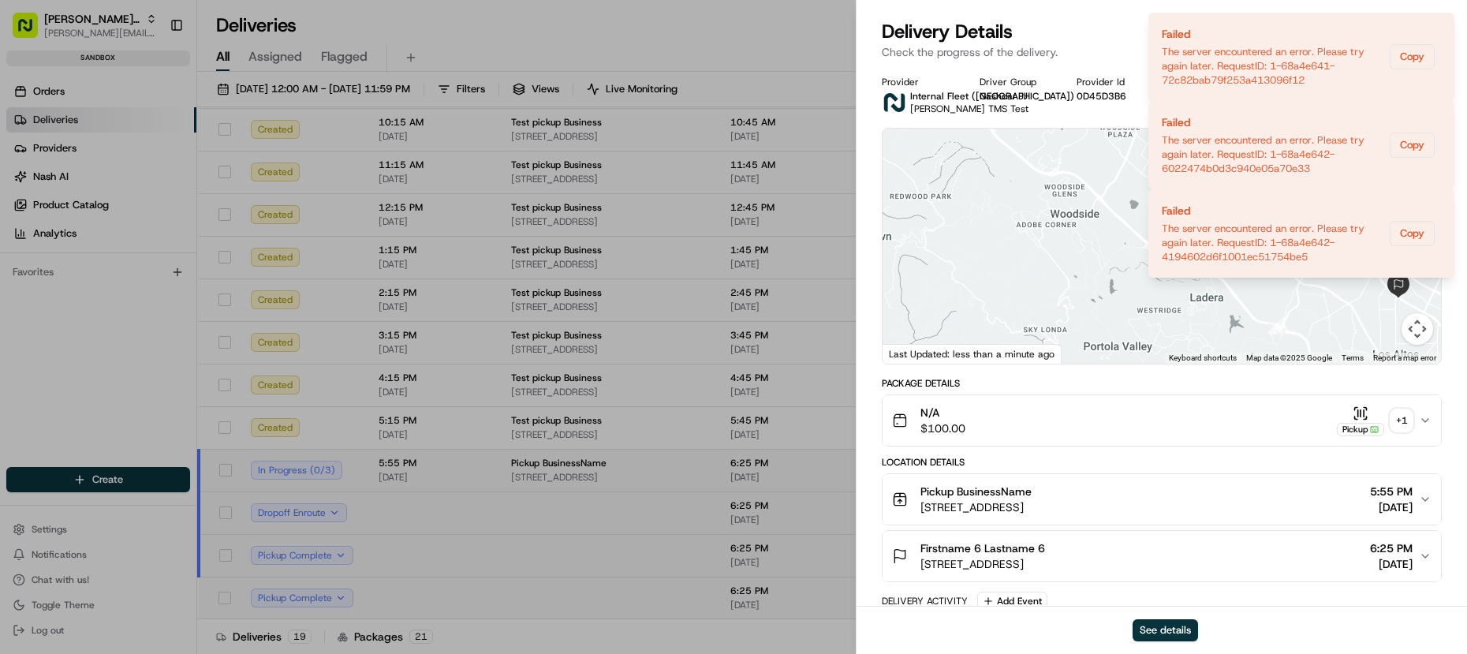
click at [1119, 43] on div "Delivery Details Dropoff Enroute PDT BRT" at bounding box center [1162, 31] width 560 height 25
click at [1178, 46] on p "Check the progress of the delivery." at bounding box center [1162, 52] width 560 height 16
click at [1384, 60] on div "Delivery Details Dropoff Enroute PDT BRT Check the progress of the delivery." at bounding box center [1162, 42] width 611 height 47
drag, startPoint x: 1213, startPoint y: 66, endPoint x: 1063, endPoint y: 56, distance: 151.0
click at [1212, 66] on div "Provider Internal Fleet (Nashcar) [PERSON_NAME] TMS Test Driver Group Nashcar J…" at bounding box center [1162, 538] width 611 height 945
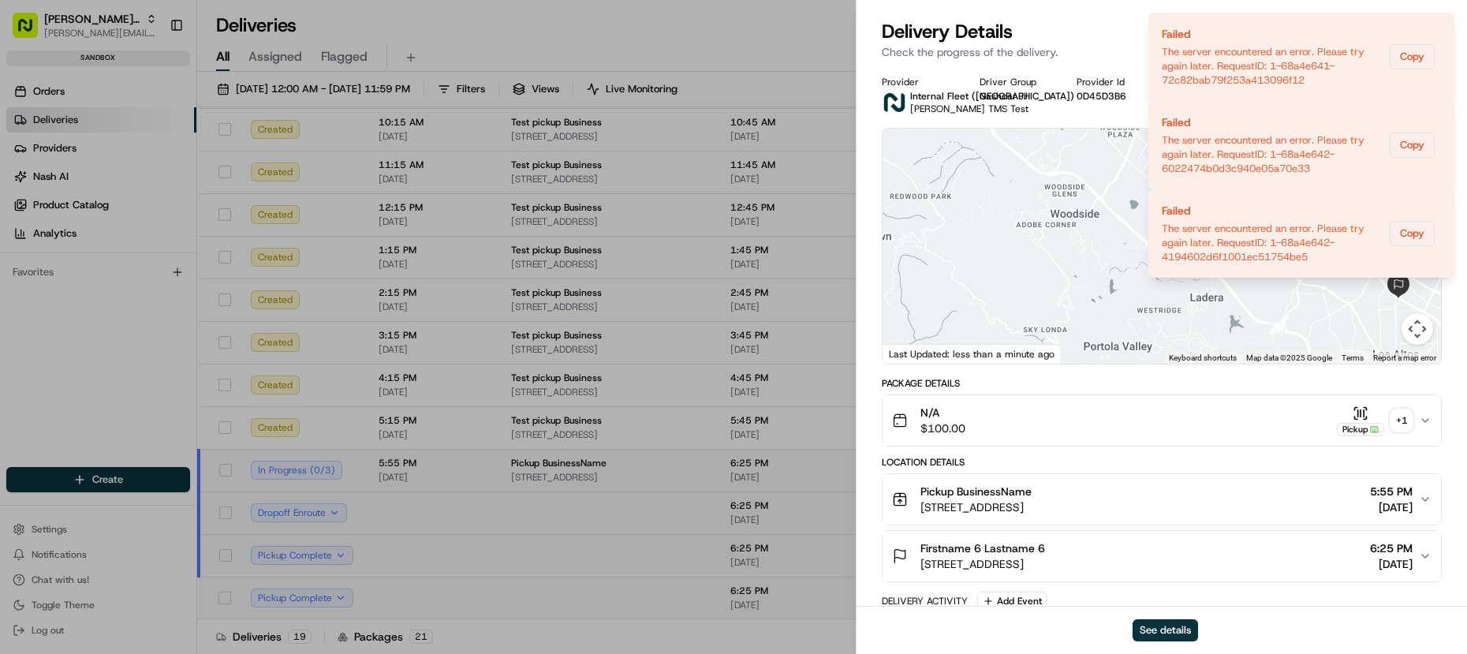
click at [1062, 56] on p "Check the progress of the delivery." at bounding box center [1162, 52] width 560 height 16
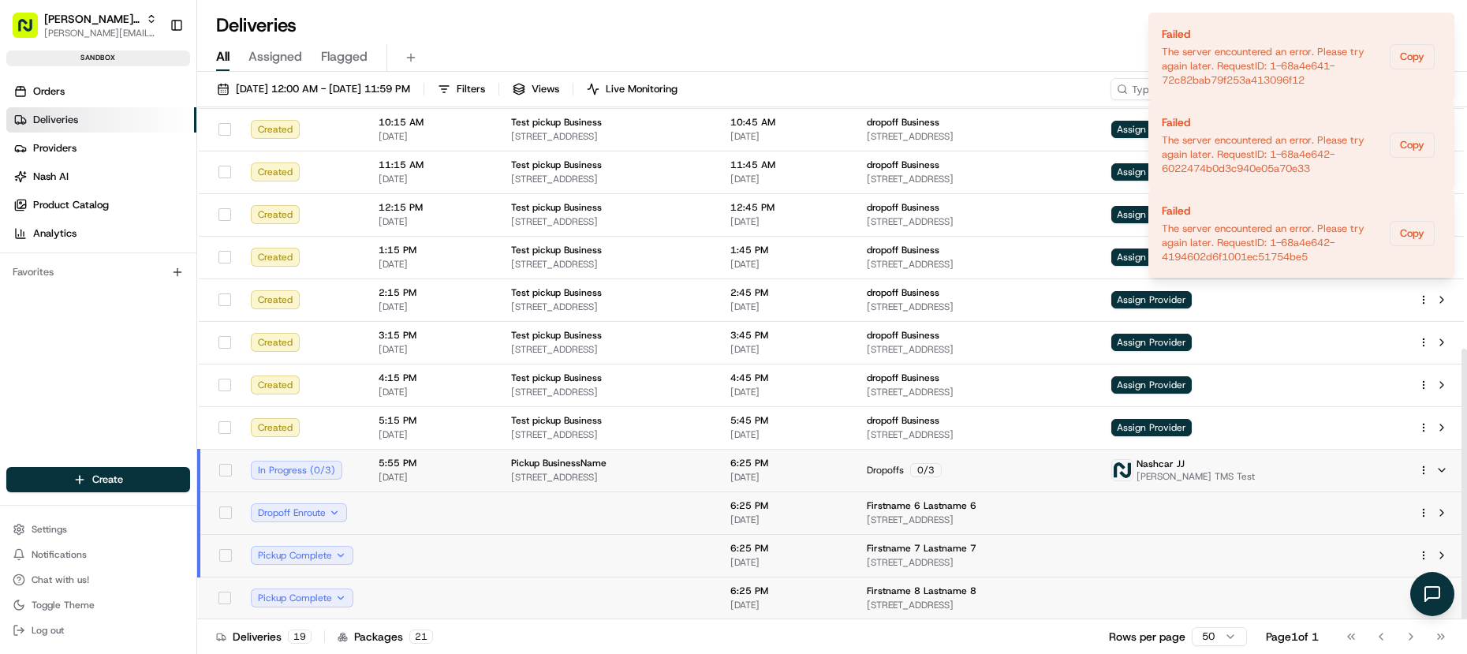
click at [663, 501] on td at bounding box center [608, 512] width 219 height 43
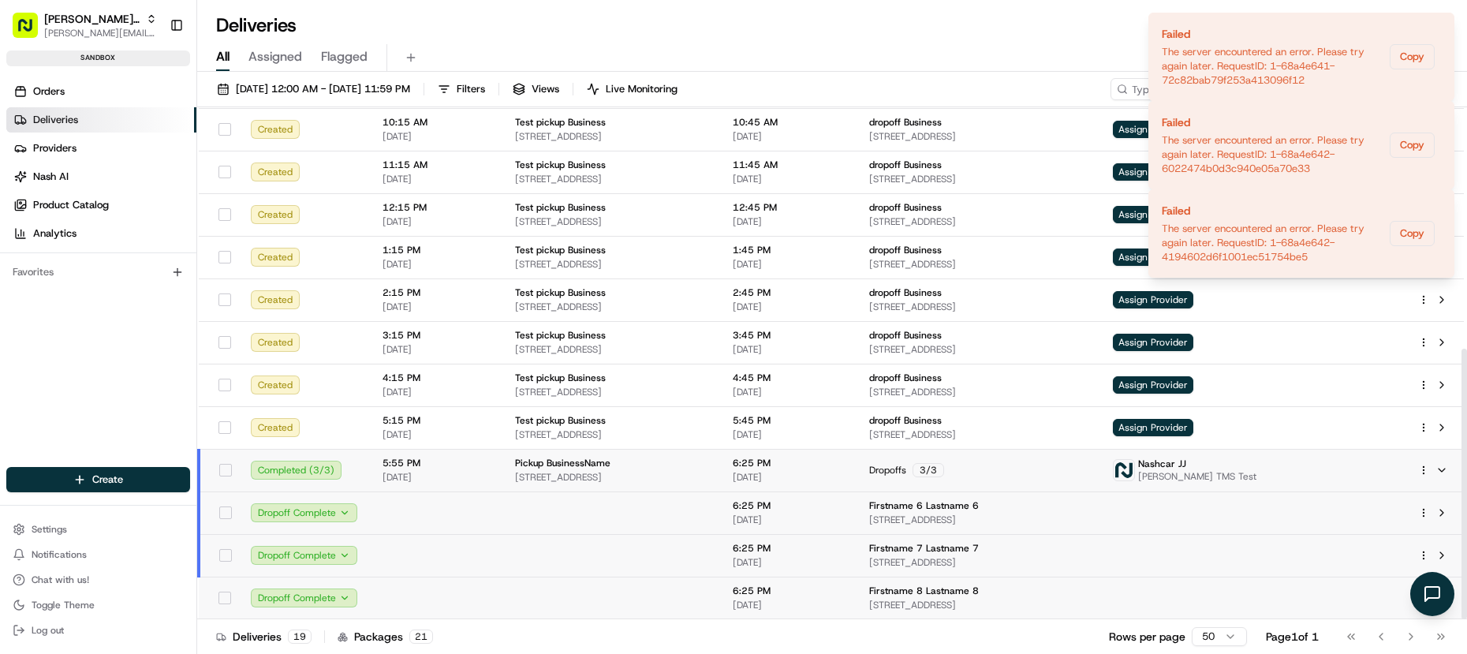
click at [627, 476] on span "[STREET_ADDRESS]" at bounding box center [611, 477] width 192 height 13
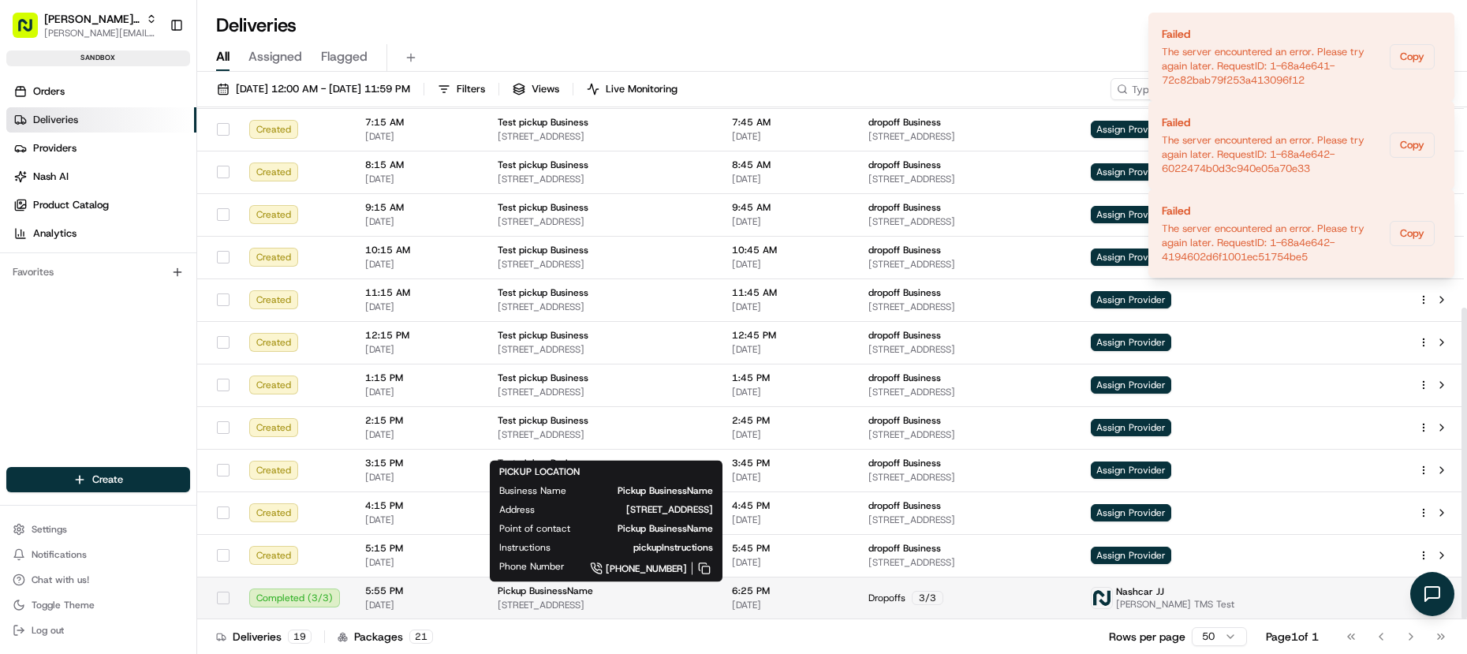
click at [387, 592] on span "5:55 PM" at bounding box center [418, 591] width 107 height 13
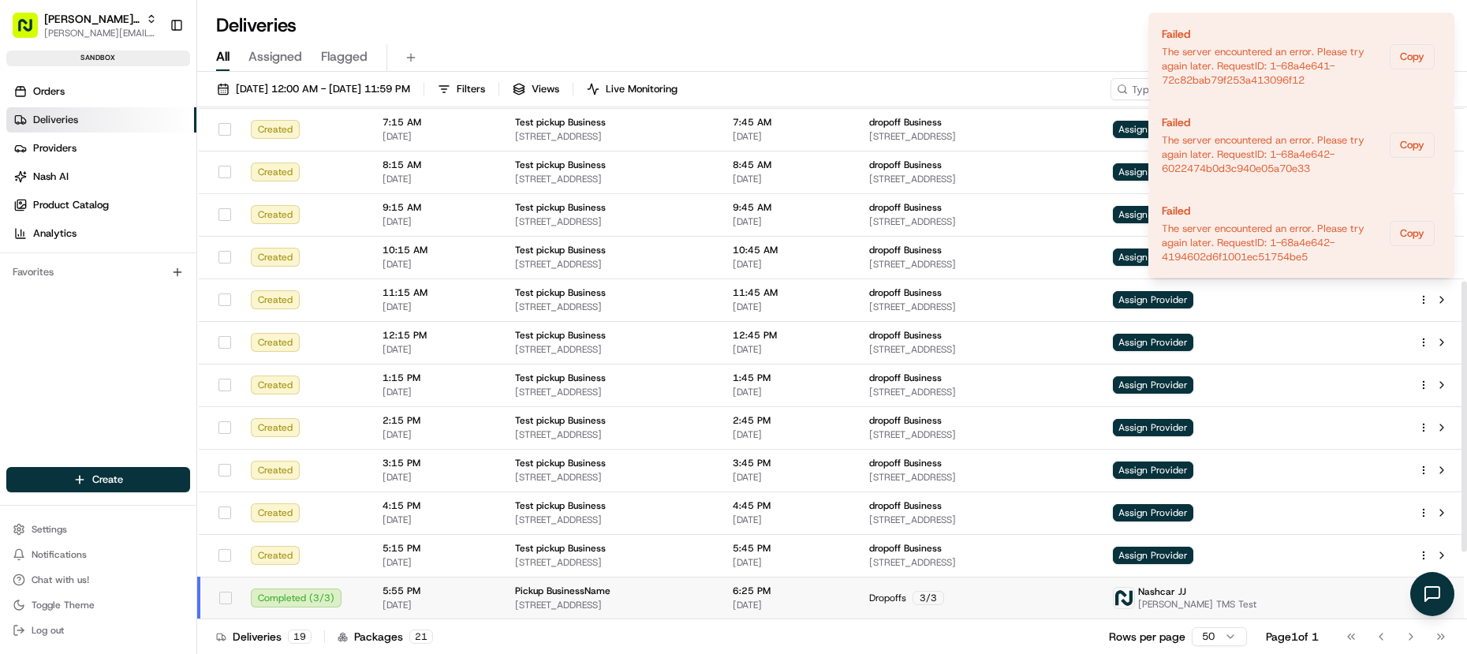
click at [383, 590] on span "5:55 PM" at bounding box center [436, 591] width 107 height 13
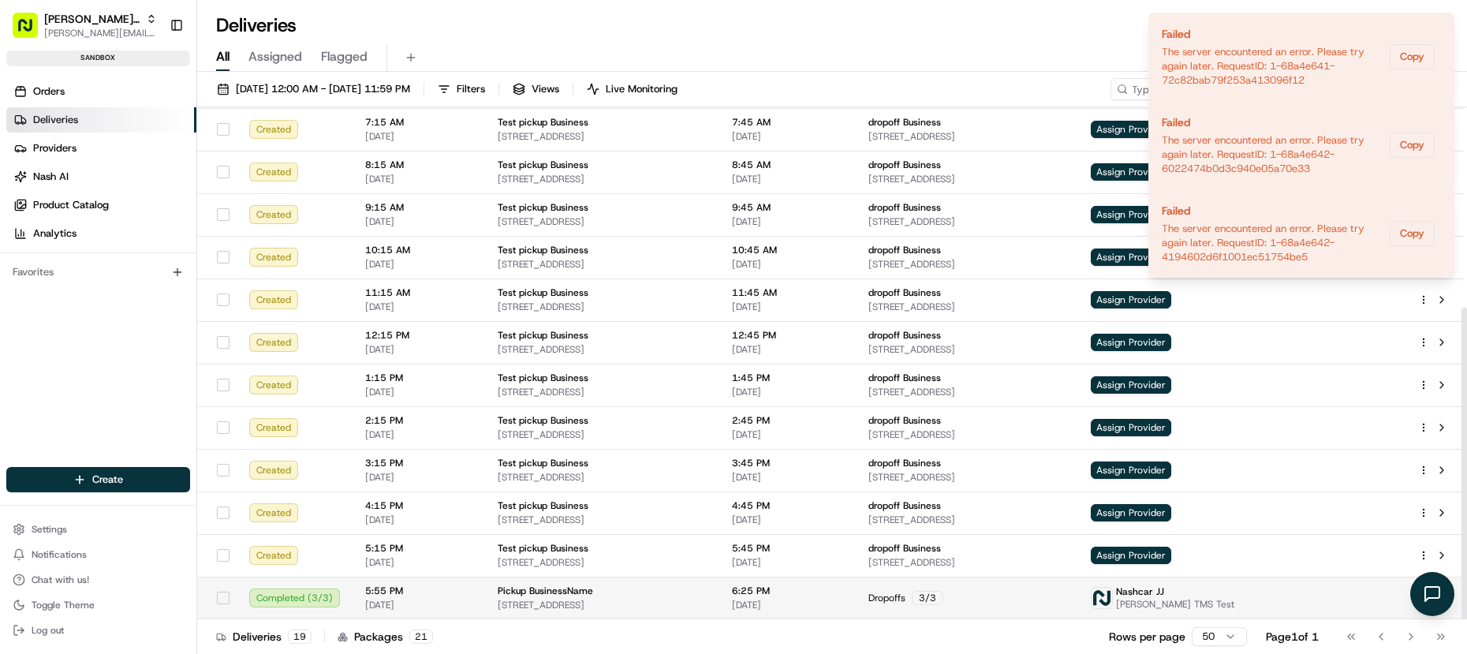
click at [382, 590] on span "5:55 PM" at bounding box center [418, 591] width 107 height 13
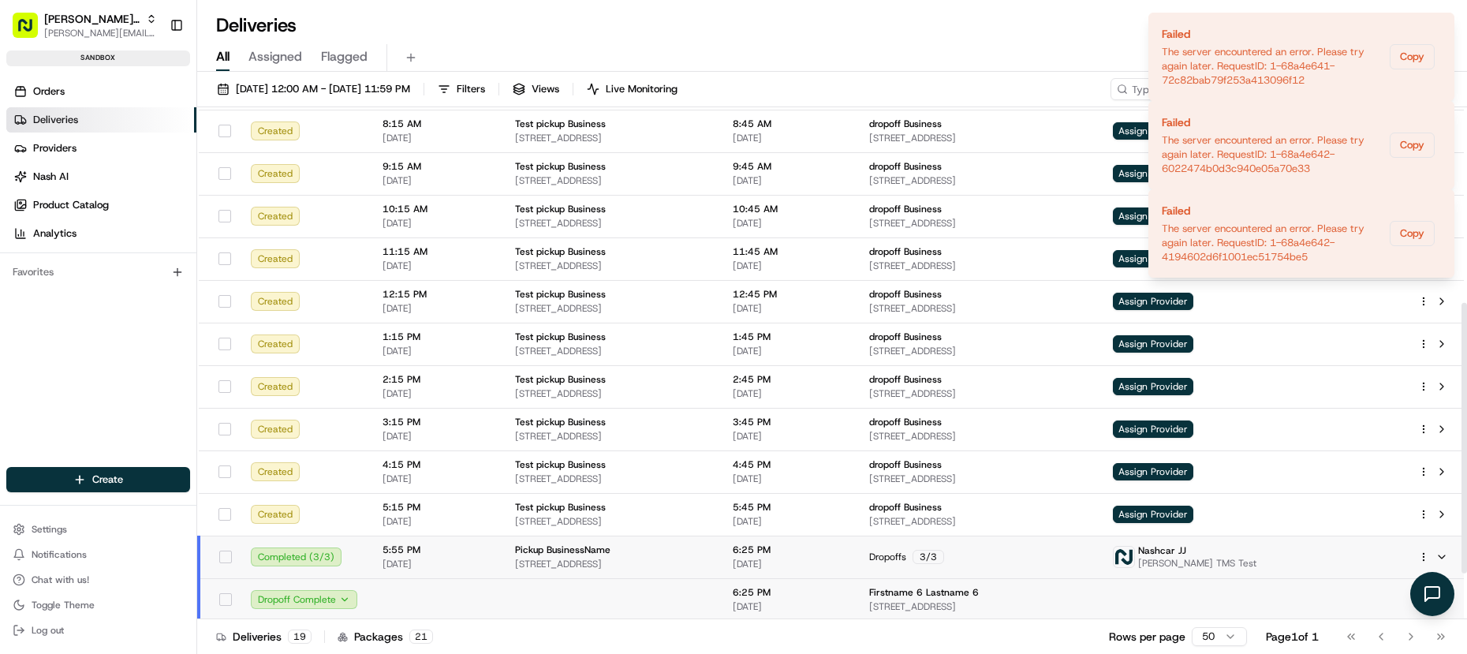
scroll to position [380, 0]
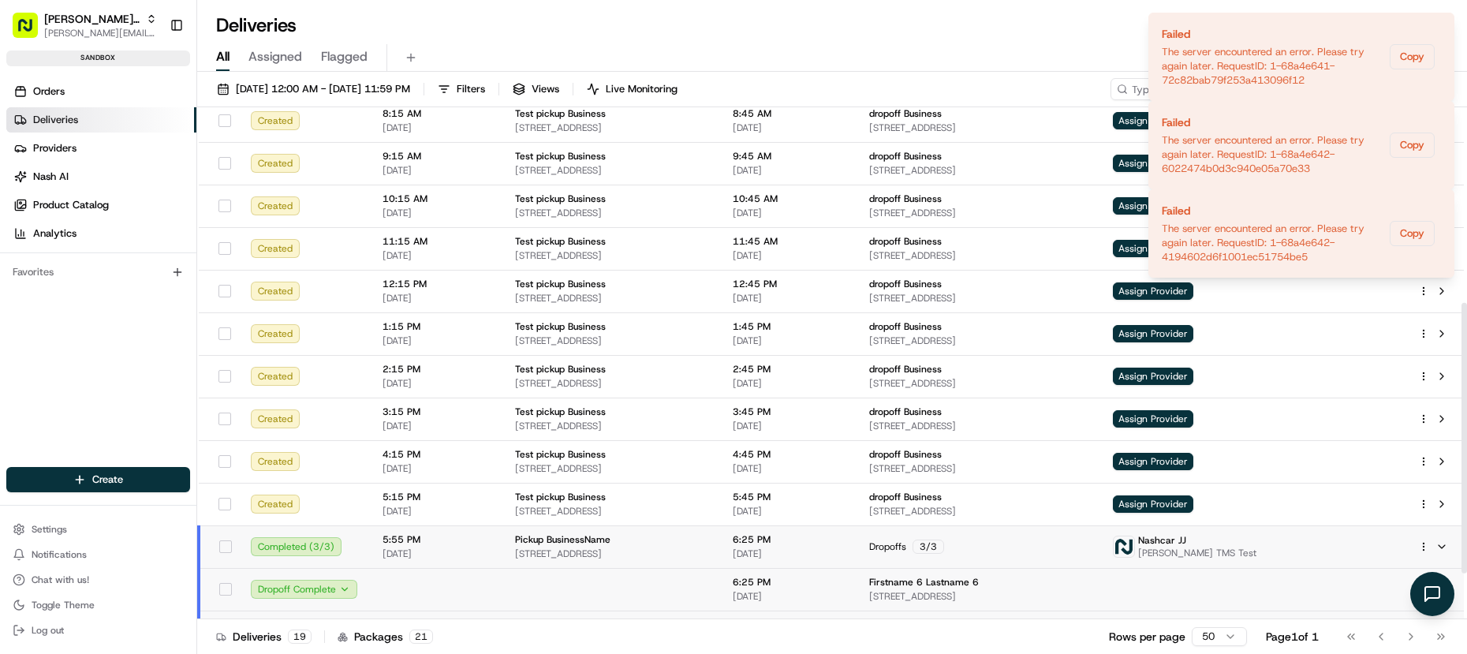
click at [382, 590] on td at bounding box center [436, 589] width 133 height 43
